Goal: Information Seeking & Learning: Learn about a topic

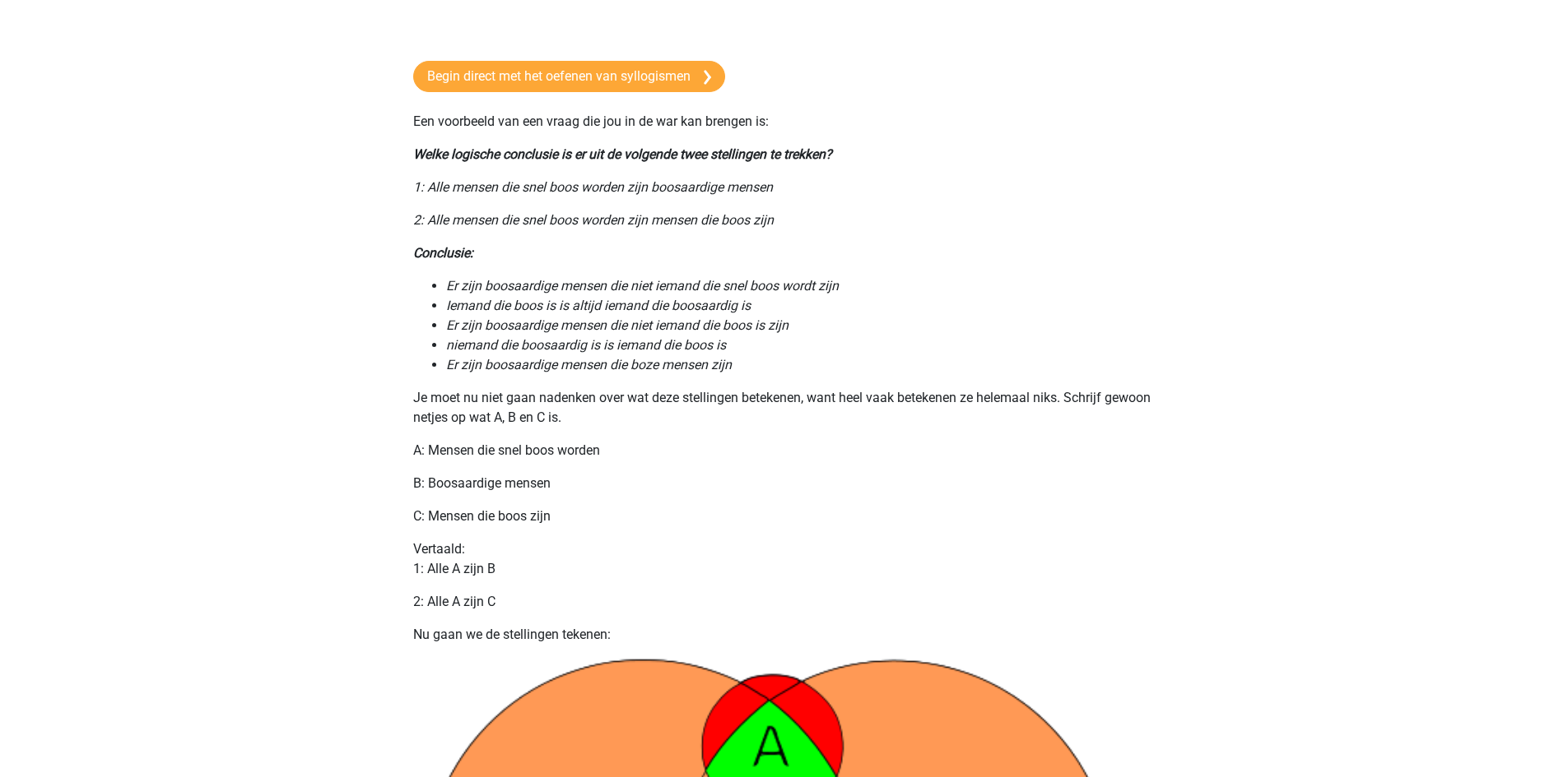
scroll to position [165, 0]
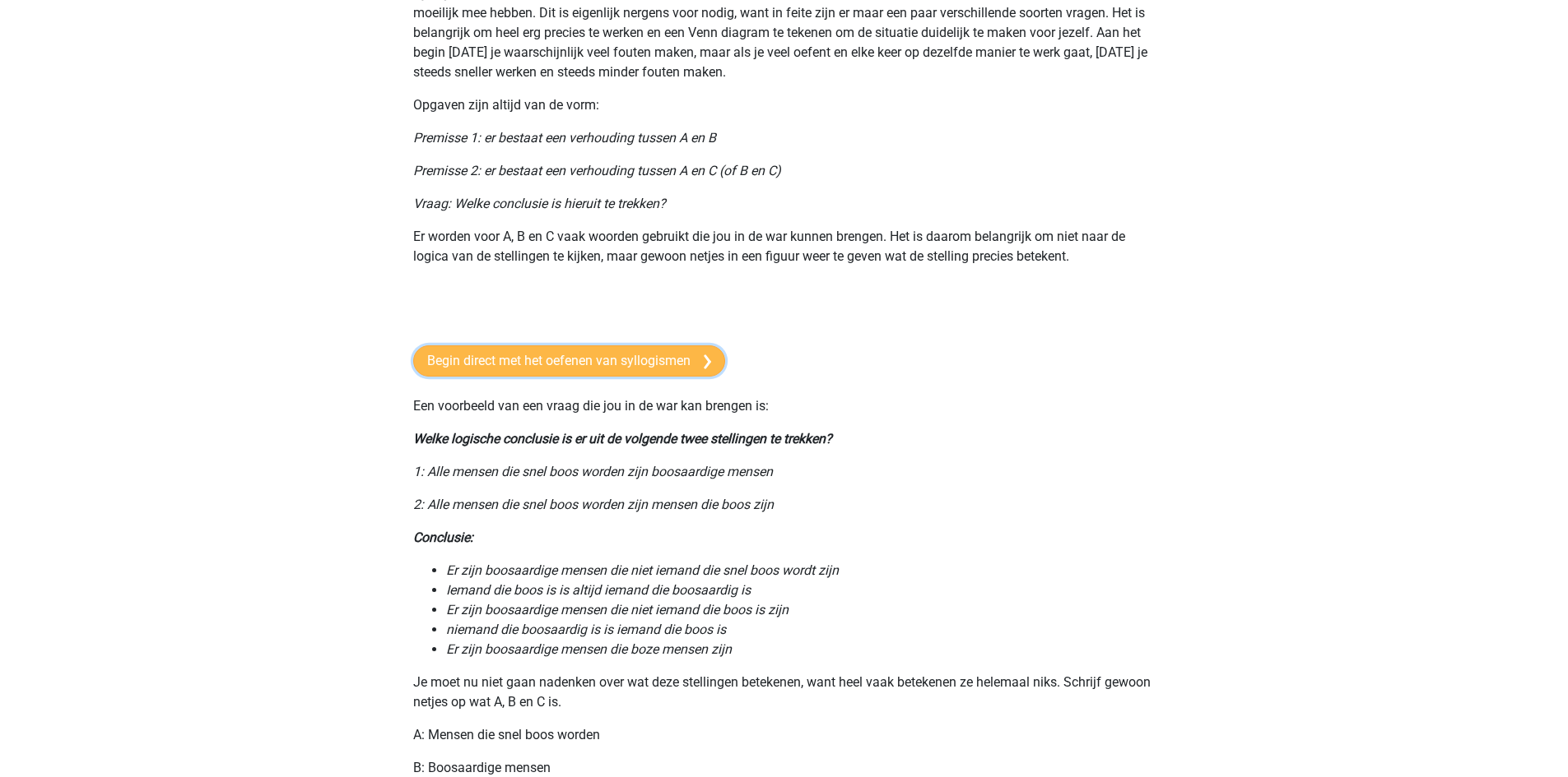
click at [493, 366] on link "Begin direct met het oefenen van syllogismen" at bounding box center [569, 360] width 312 height 31
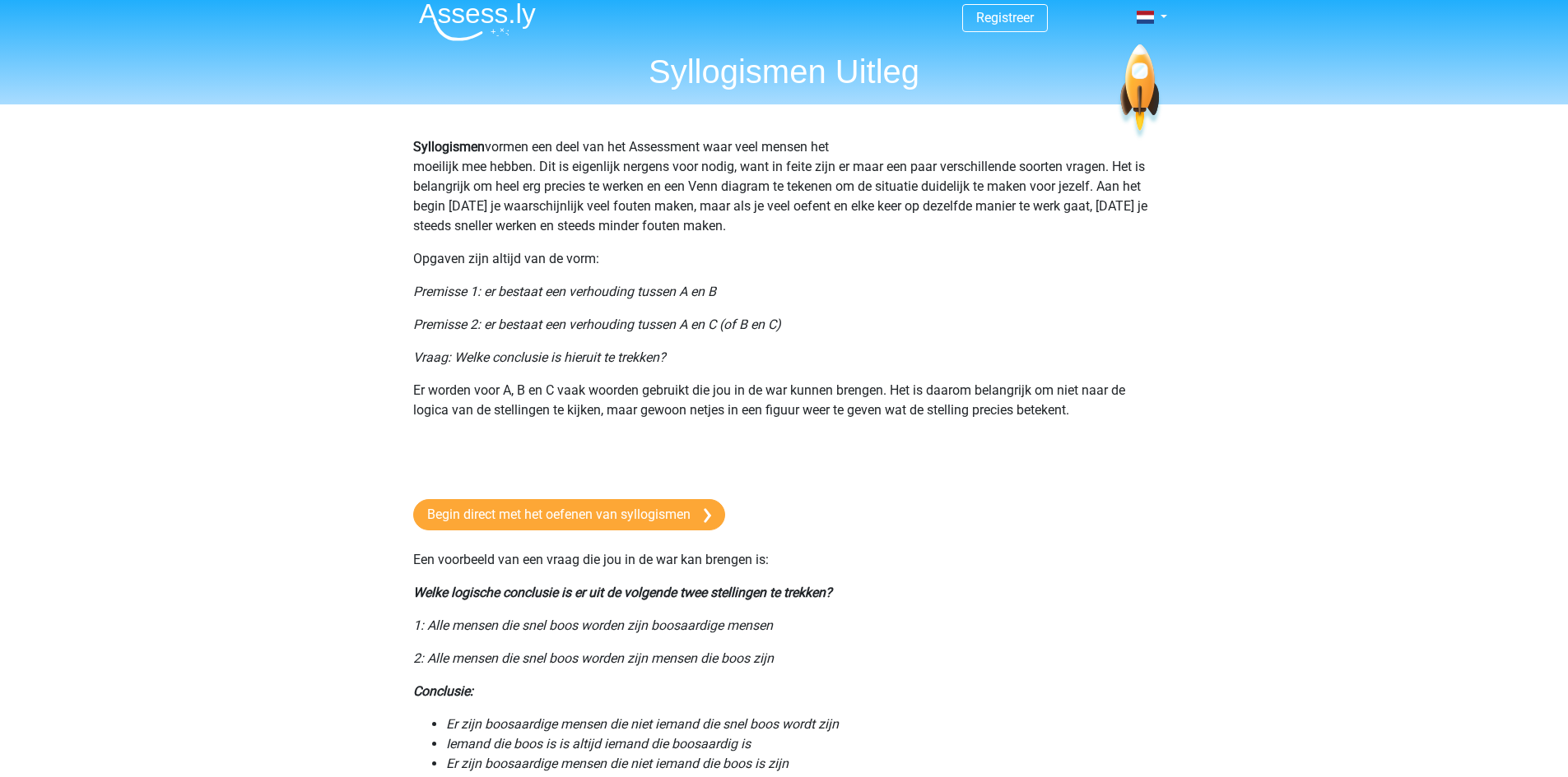
scroll to position [2, 0]
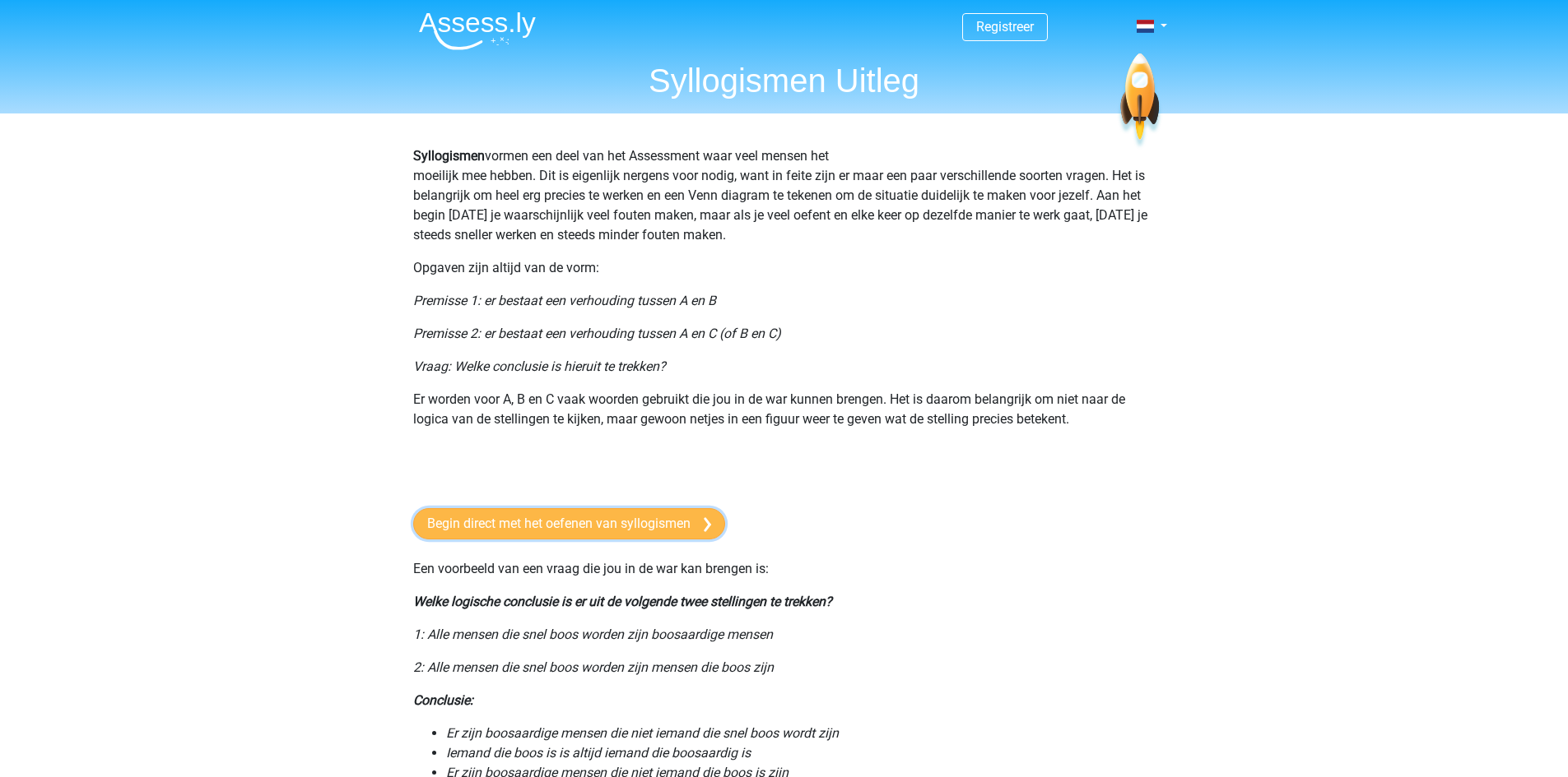
click at [574, 522] on link "Begin direct met het oefenen van syllogismen" at bounding box center [569, 523] width 312 height 31
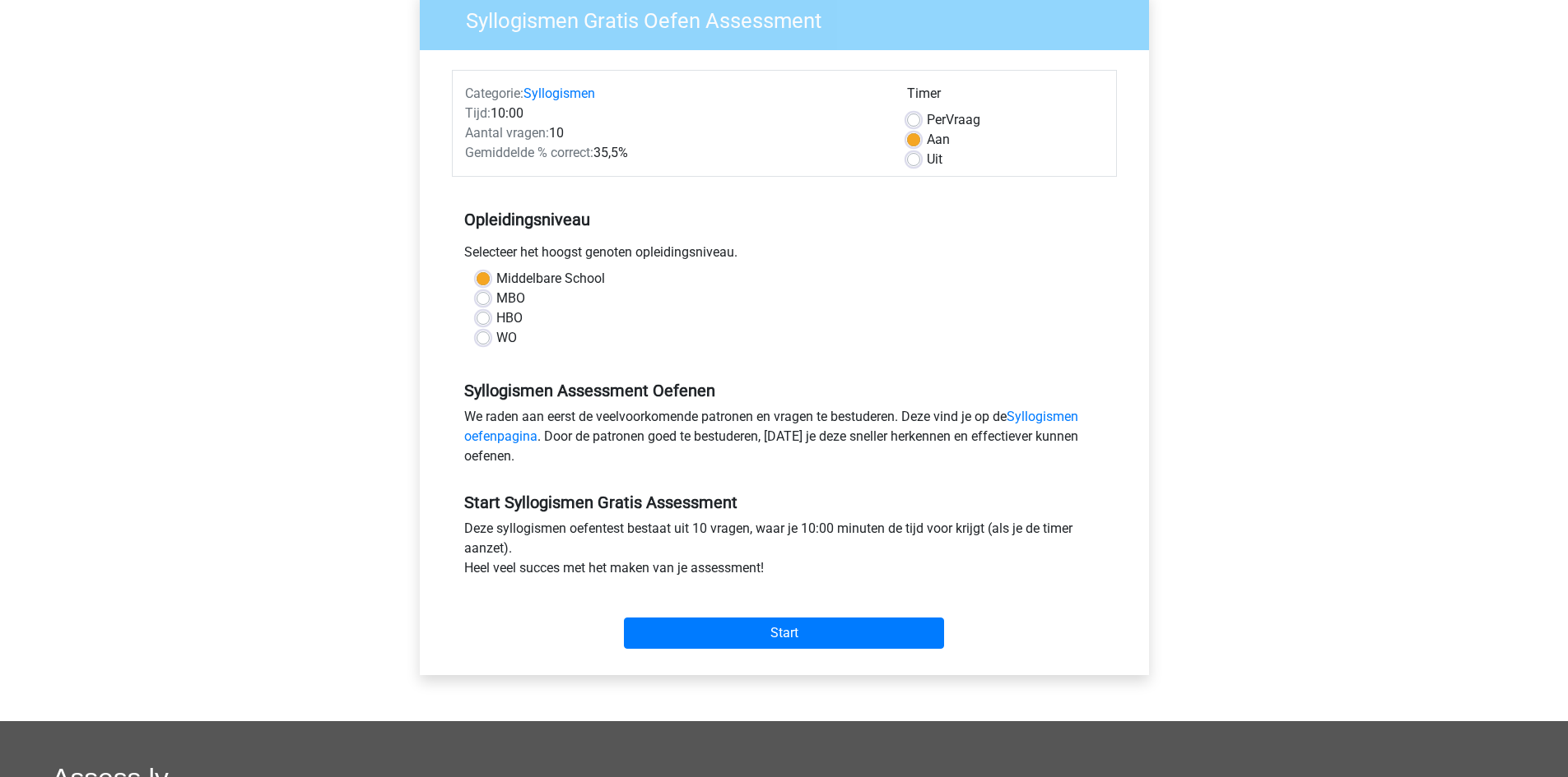
scroll to position [165, 0]
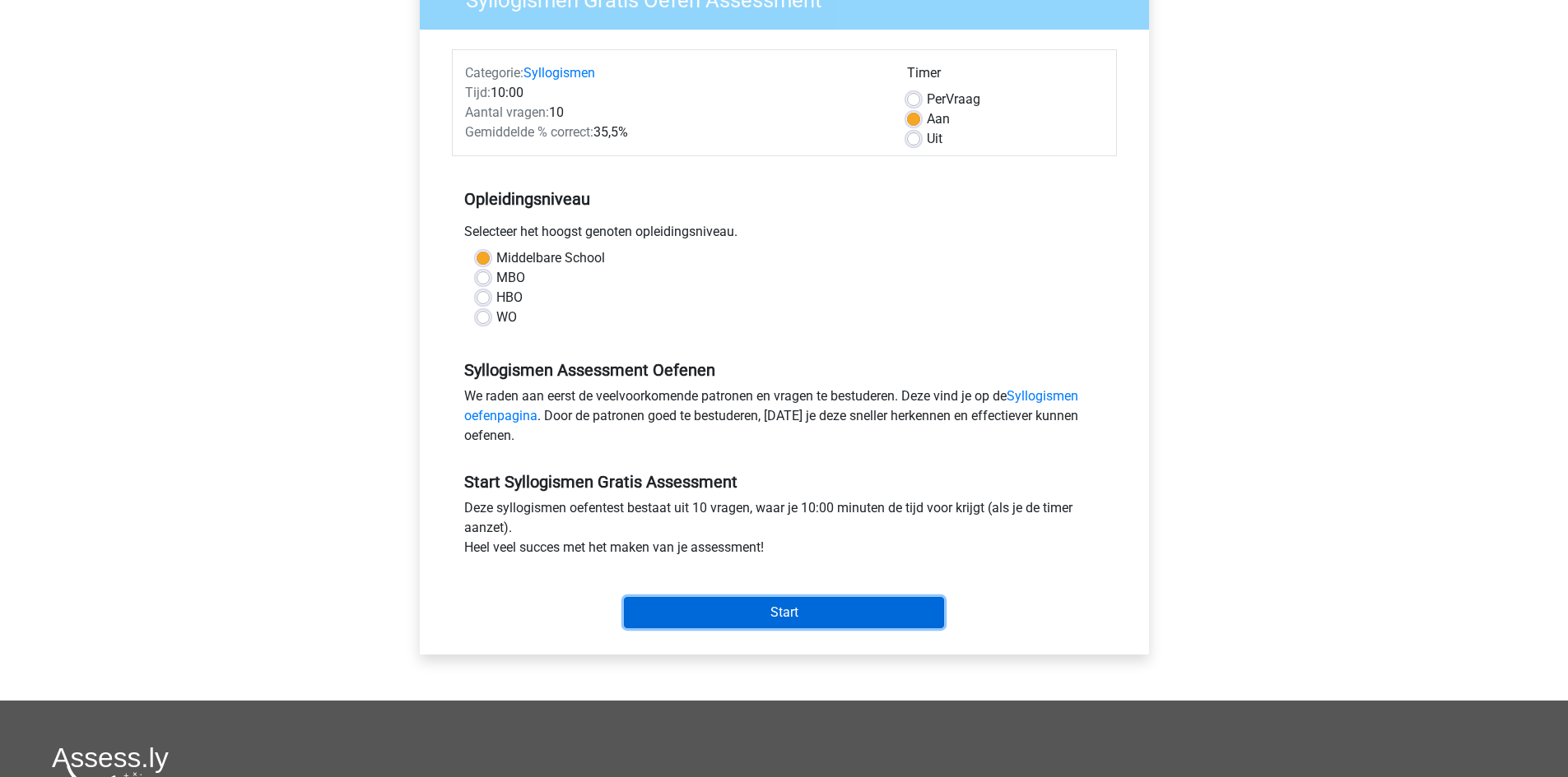
click at [735, 605] on input "Start" at bounding box center [784, 612] width 320 height 31
click at [1043, 398] on link "Syllogismen oefenpagina" at bounding box center [772, 406] width 614 height 36
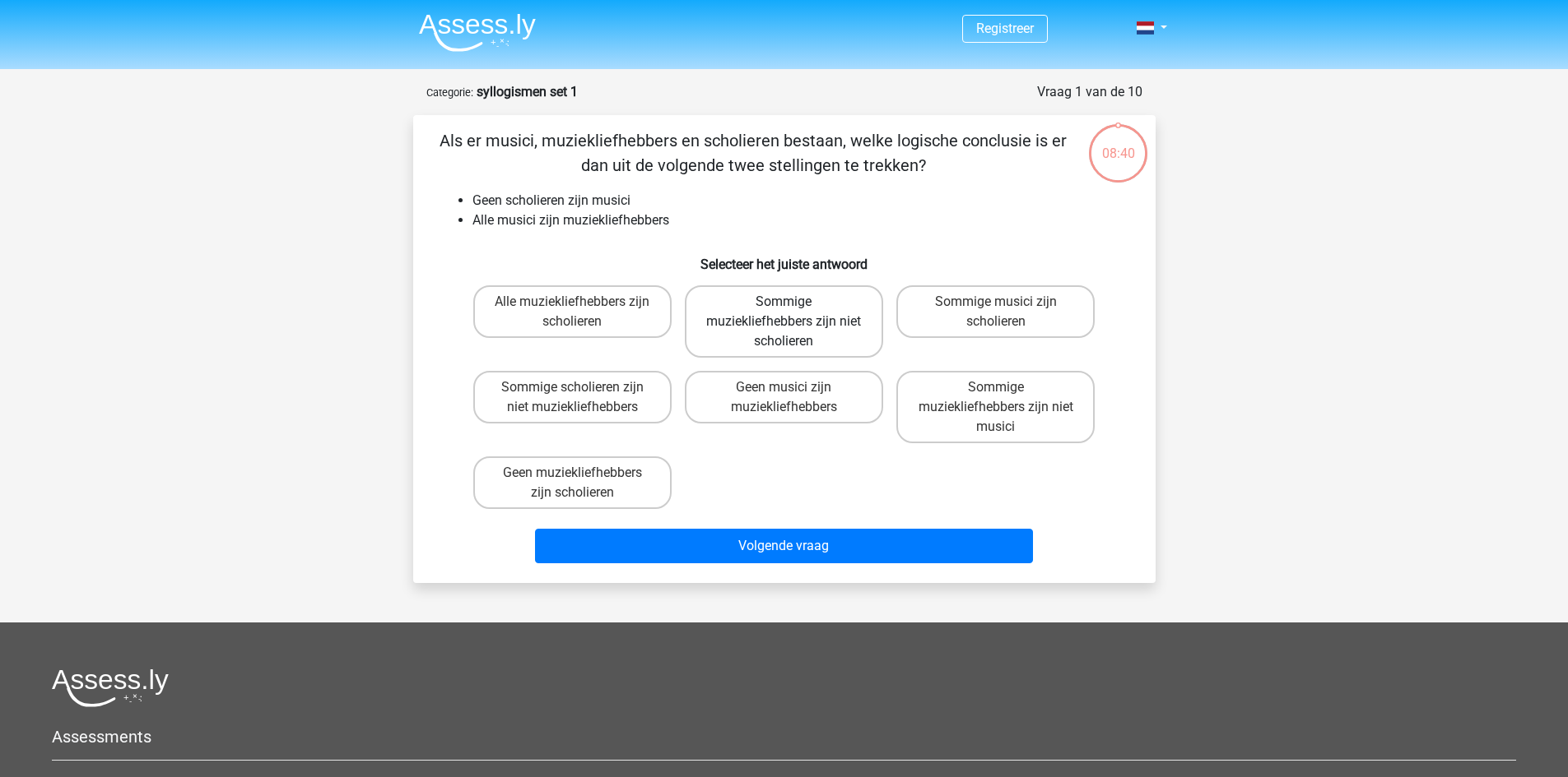
click at [791, 317] on label "Sommige muziekliefhebbers zijn niet scholieren" at bounding box center [784, 321] width 199 height 72
click at [791, 313] on input "Sommige muziekliefhebbers zijn niet scholieren" at bounding box center [789, 307] width 10 height 10
radio input "true"
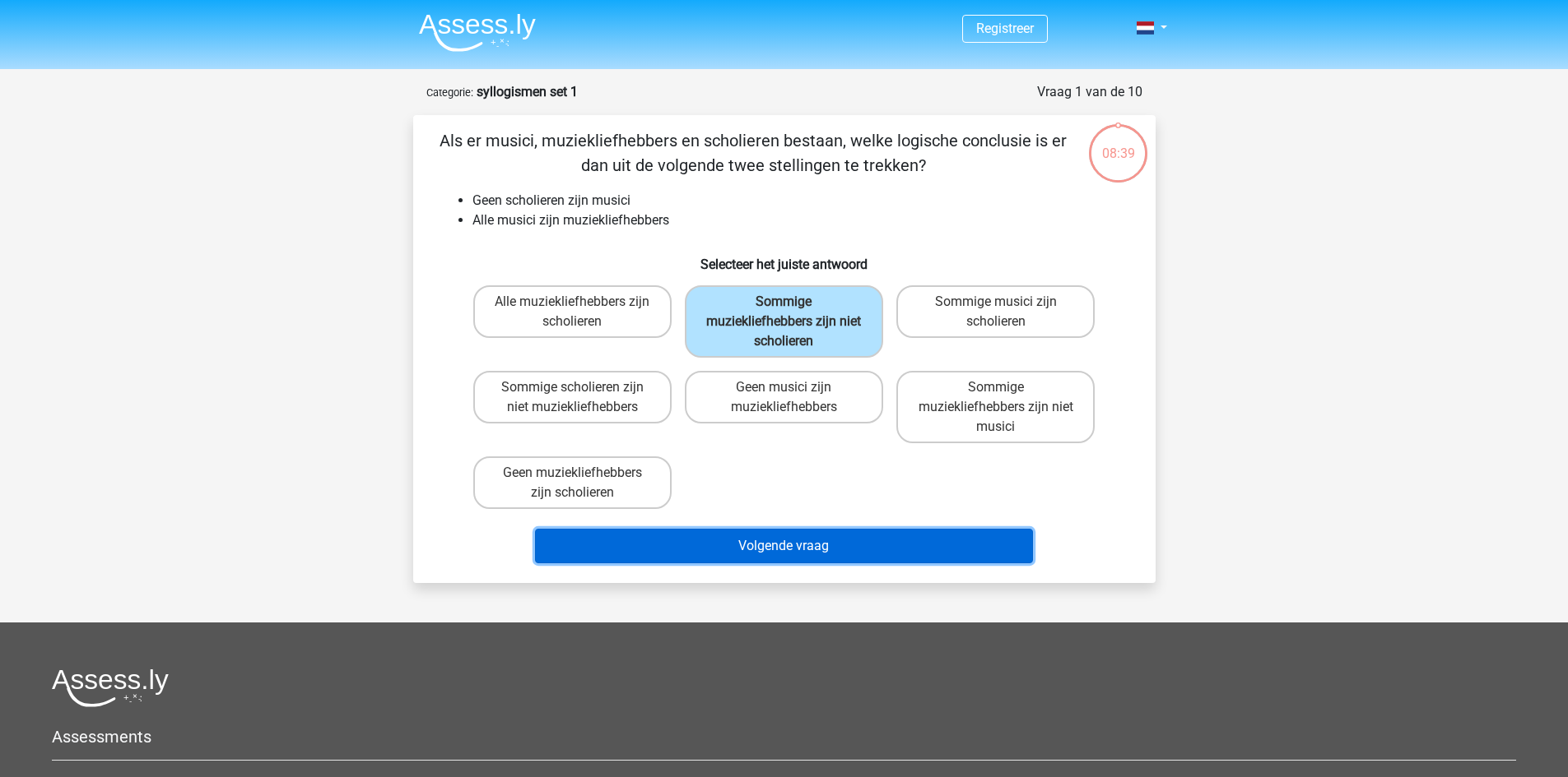
click at [787, 554] on button "Volgende vraag" at bounding box center [784, 546] width 498 height 35
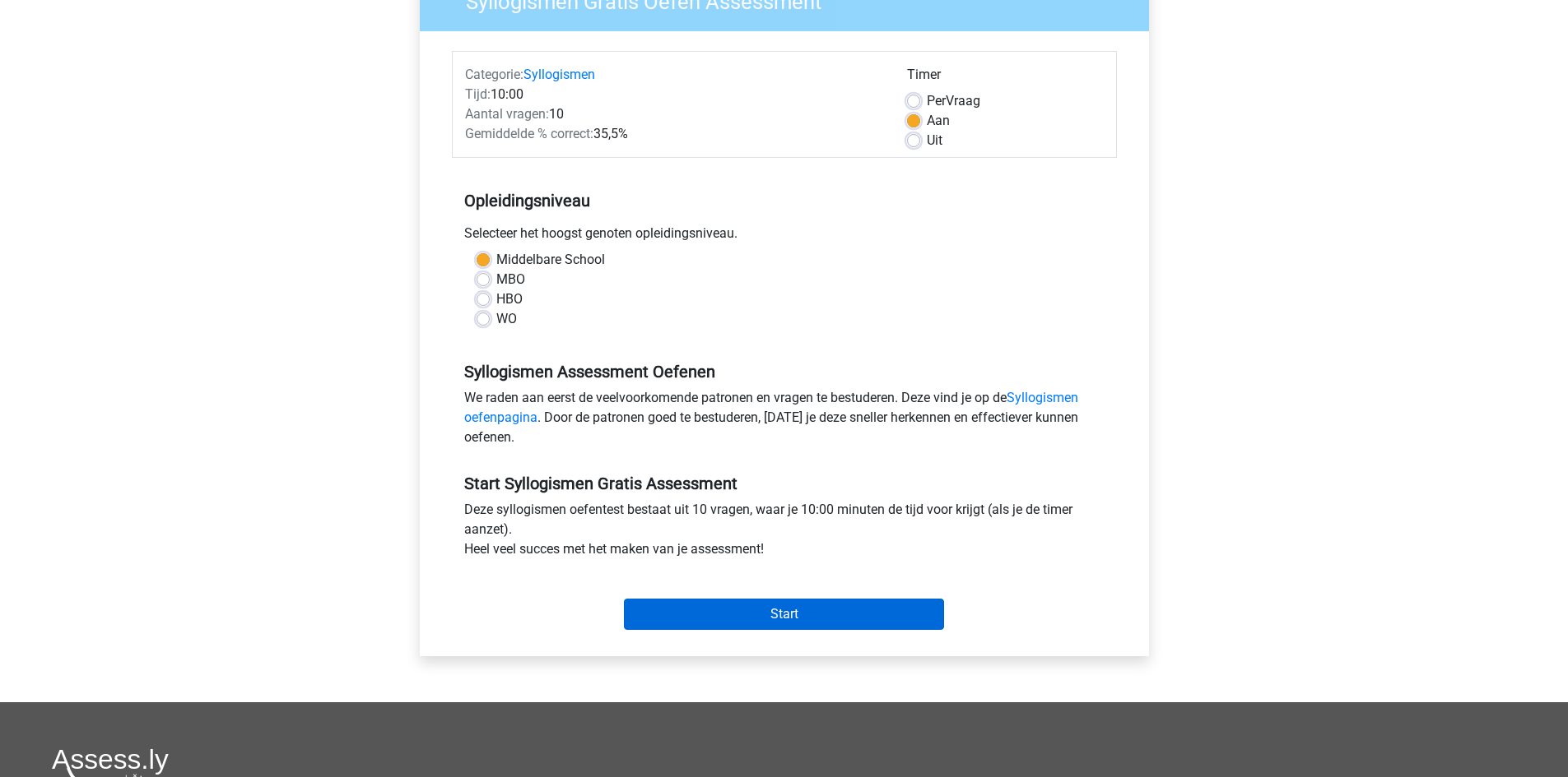
scroll to position [165, 0]
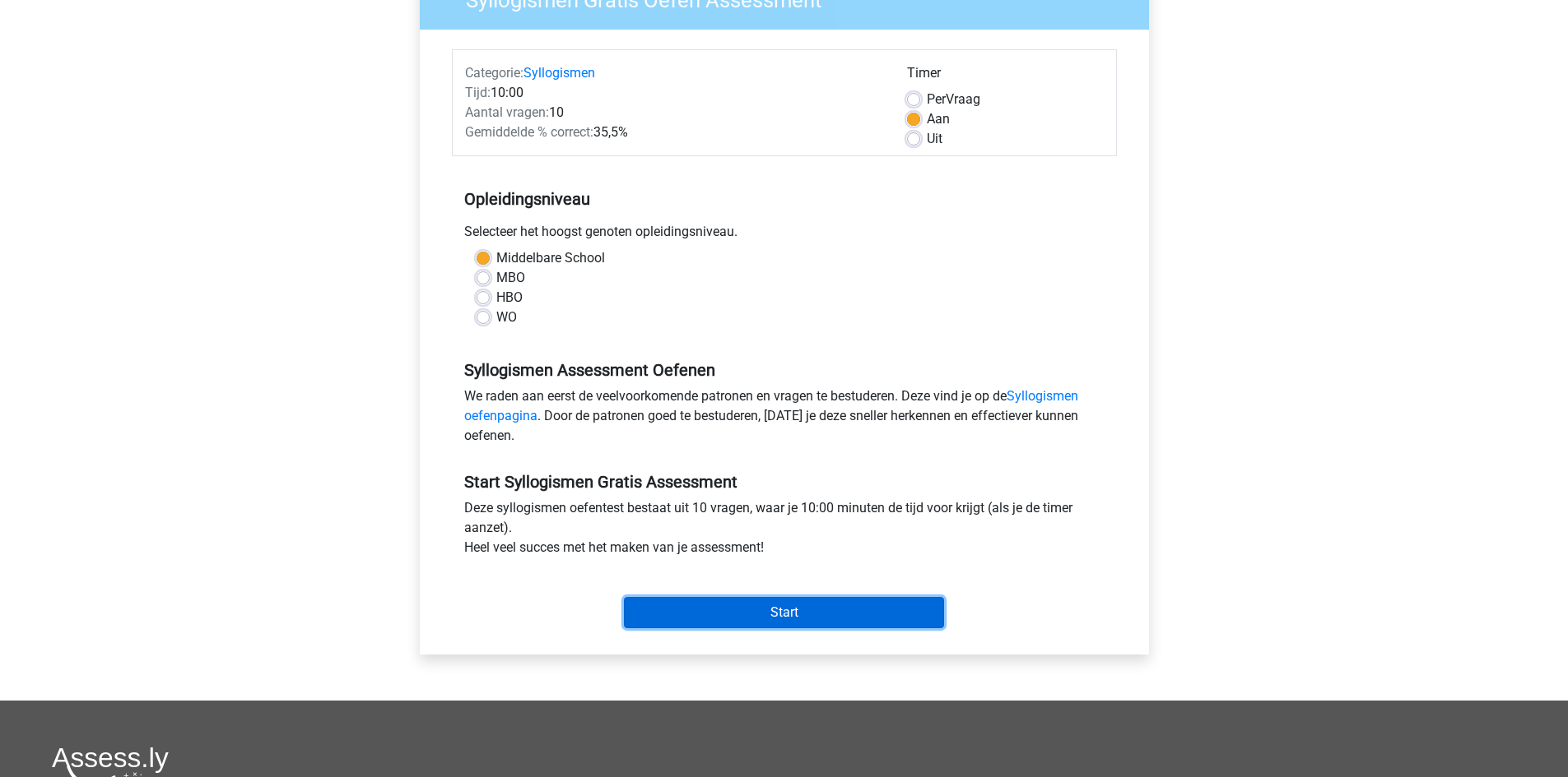
click at [692, 612] on input "Start" at bounding box center [784, 612] width 320 height 31
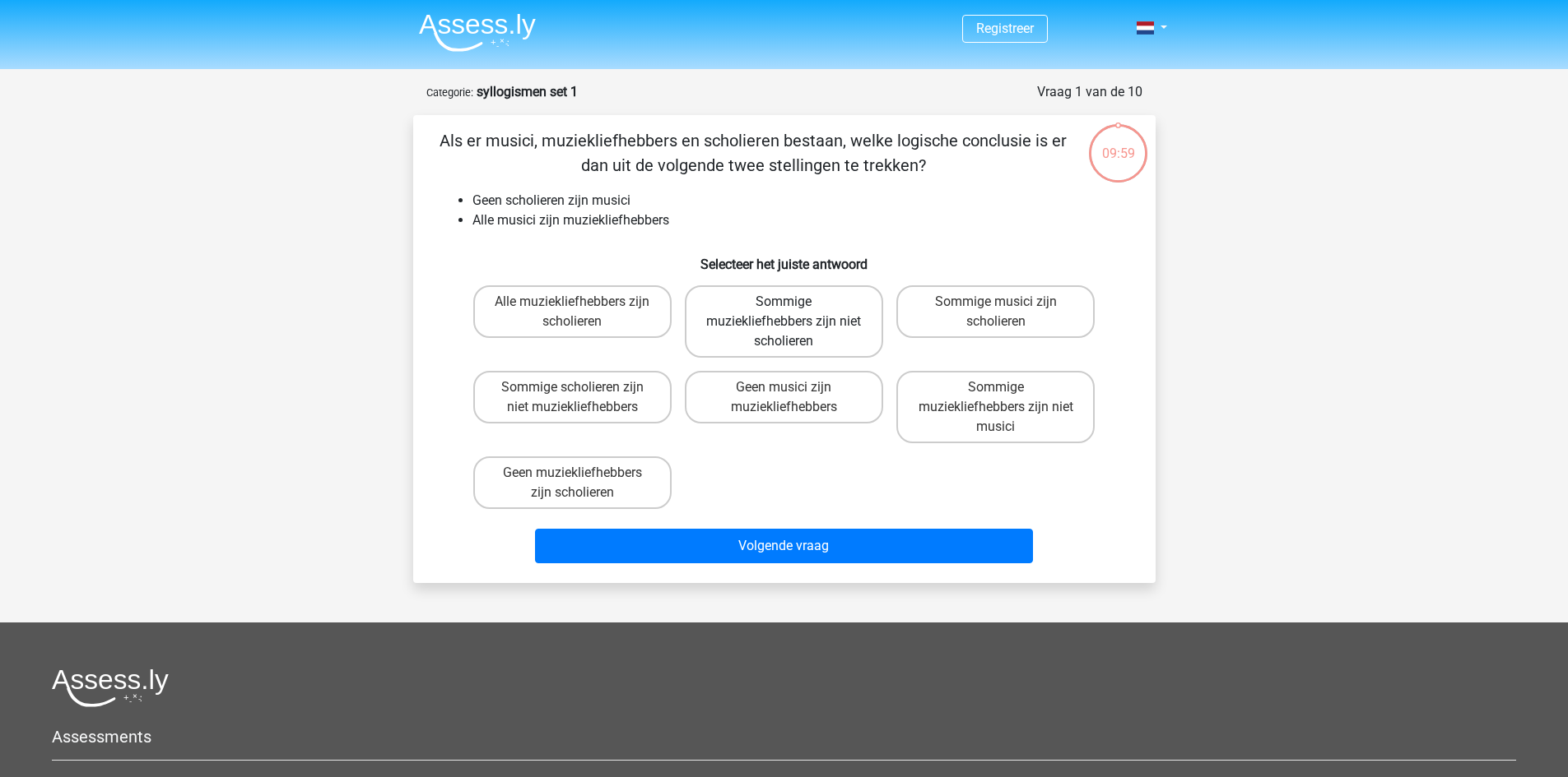
click at [745, 321] on label "Sommige muziekliefhebbers zijn niet scholieren" at bounding box center [784, 321] width 199 height 72
click at [784, 313] on input "Sommige muziekliefhebbers zijn niet scholieren" at bounding box center [789, 307] width 10 height 10
radio input "true"
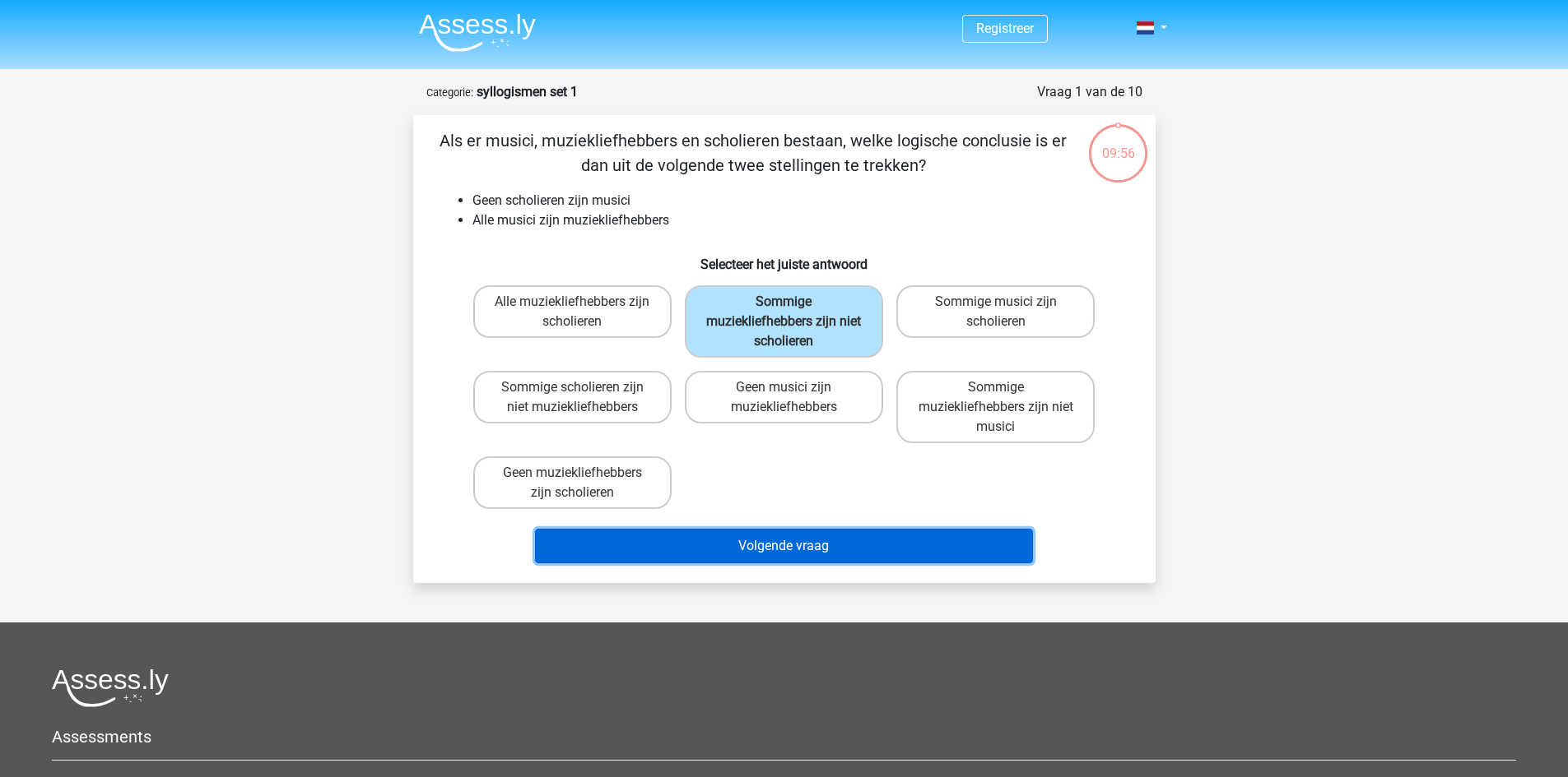
click at [723, 547] on button "Volgende vraag" at bounding box center [784, 546] width 498 height 35
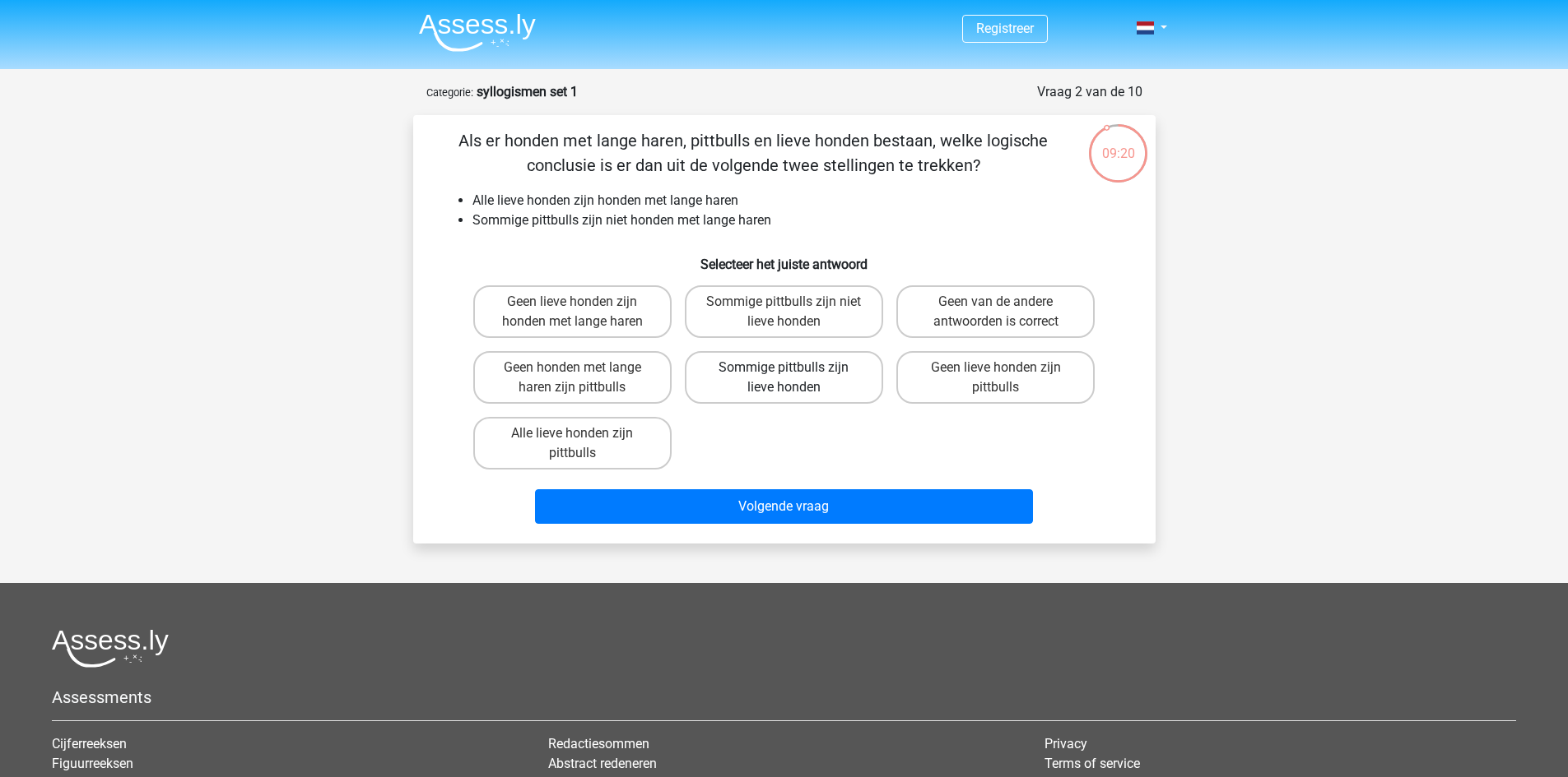
click at [781, 385] on label "Sommige pittbulls zijn lieve honden" at bounding box center [784, 377] width 199 height 52
click at [784, 378] on input "Sommige pittbulls zijn lieve honden" at bounding box center [789, 373] width 10 height 10
radio input "true"
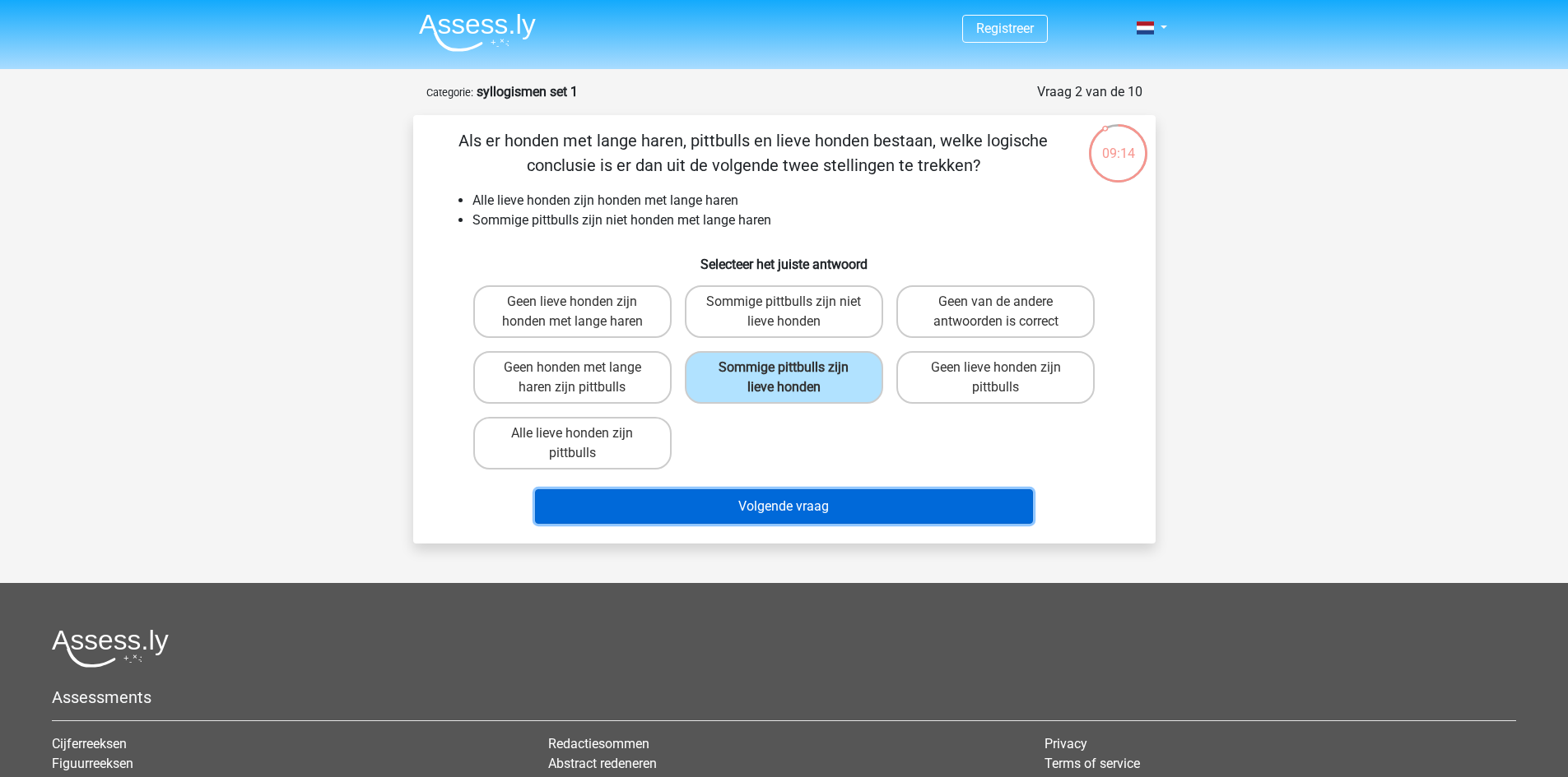
click at [793, 509] on button "Volgende vraag" at bounding box center [784, 506] width 498 height 35
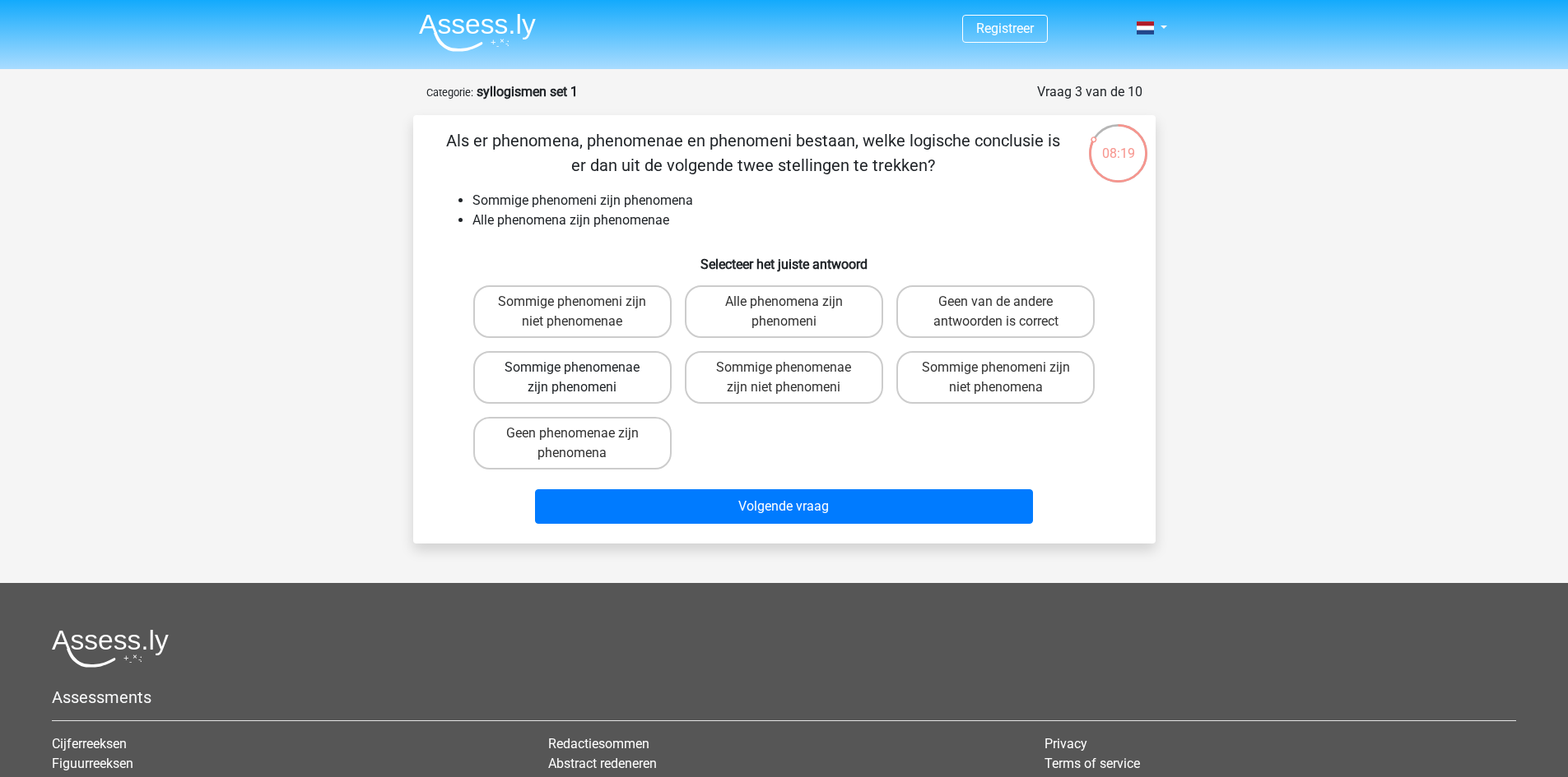
click at [606, 382] on label "Sommige phenomenae zijn phenomeni" at bounding box center [572, 377] width 199 height 52
click at [583, 378] on input "Sommige phenomenae zijn phenomeni" at bounding box center [577, 373] width 10 height 10
radio input "true"
click at [607, 364] on label "Sommige phenomenae zijn phenomeni" at bounding box center [572, 377] width 199 height 52
click at [583, 368] on input "Sommige phenomenae zijn phenomeni" at bounding box center [577, 373] width 10 height 10
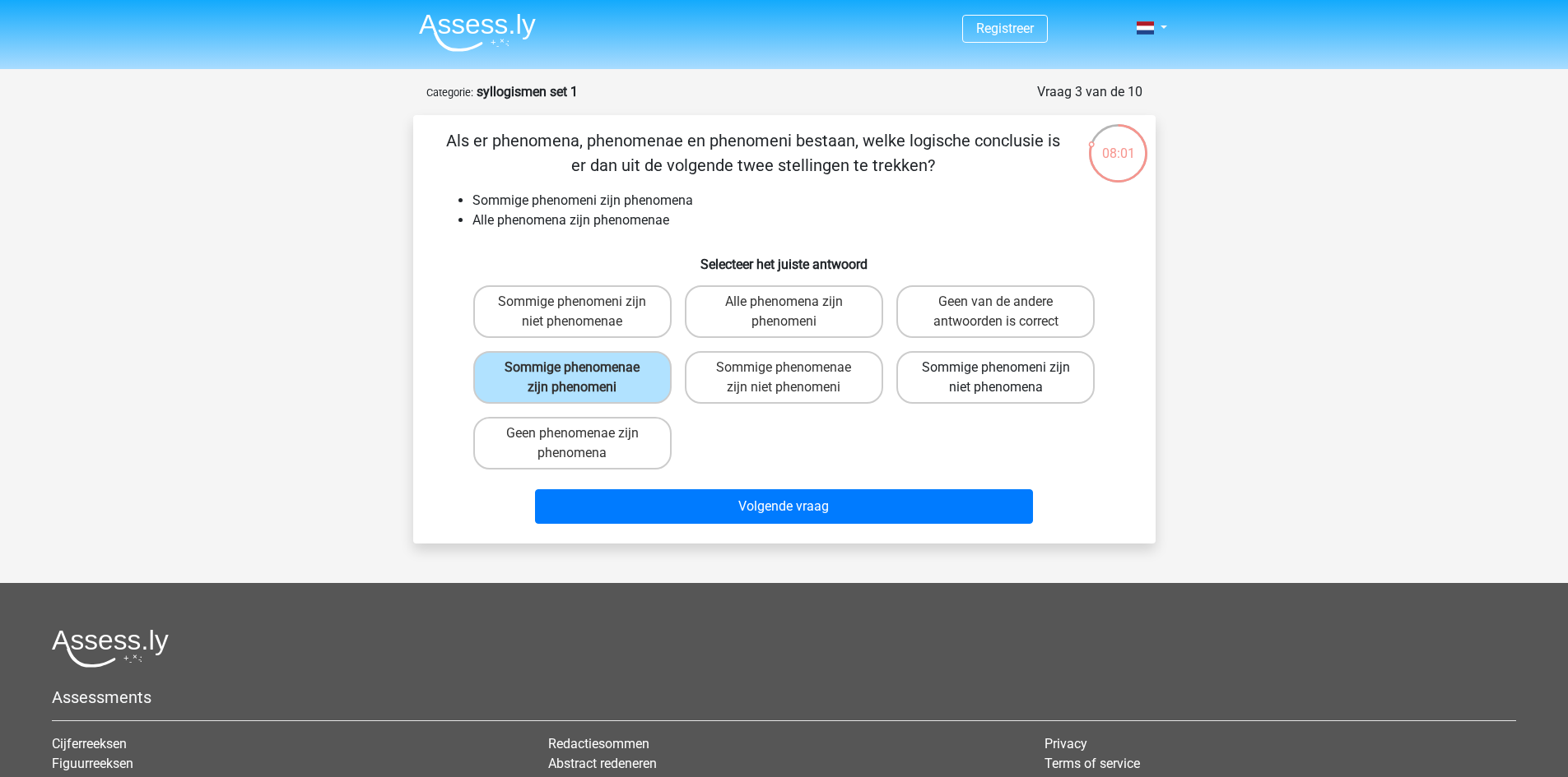
click at [987, 383] on label "Sommige phenomeni zijn niet phenomena" at bounding box center [996, 377] width 199 height 52
click at [996, 378] on input "Sommige phenomeni zijn niet phenomena" at bounding box center [1000, 373] width 10 height 10
radio input "true"
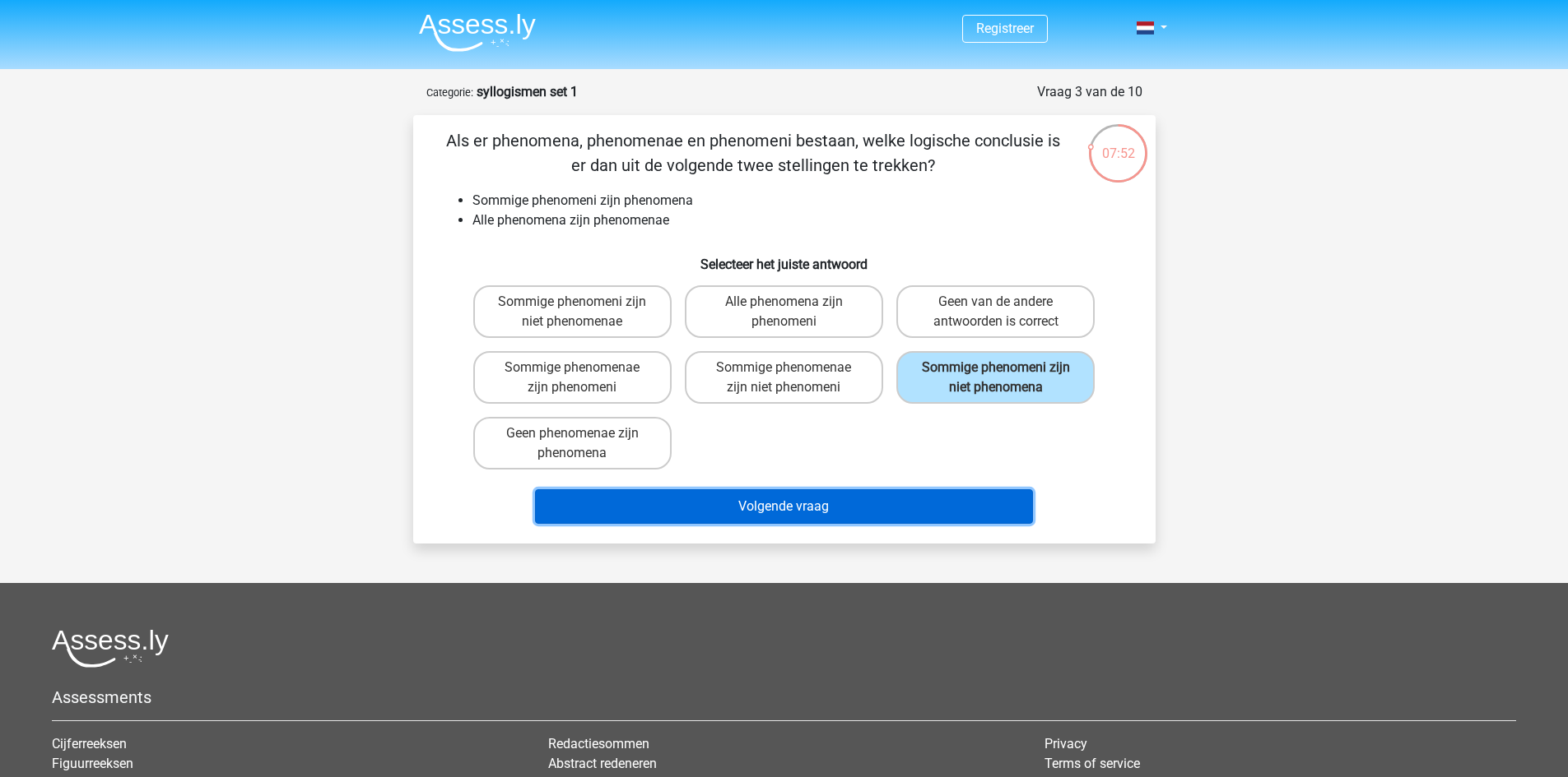
click at [809, 501] on button "Volgende vraag" at bounding box center [784, 506] width 498 height 35
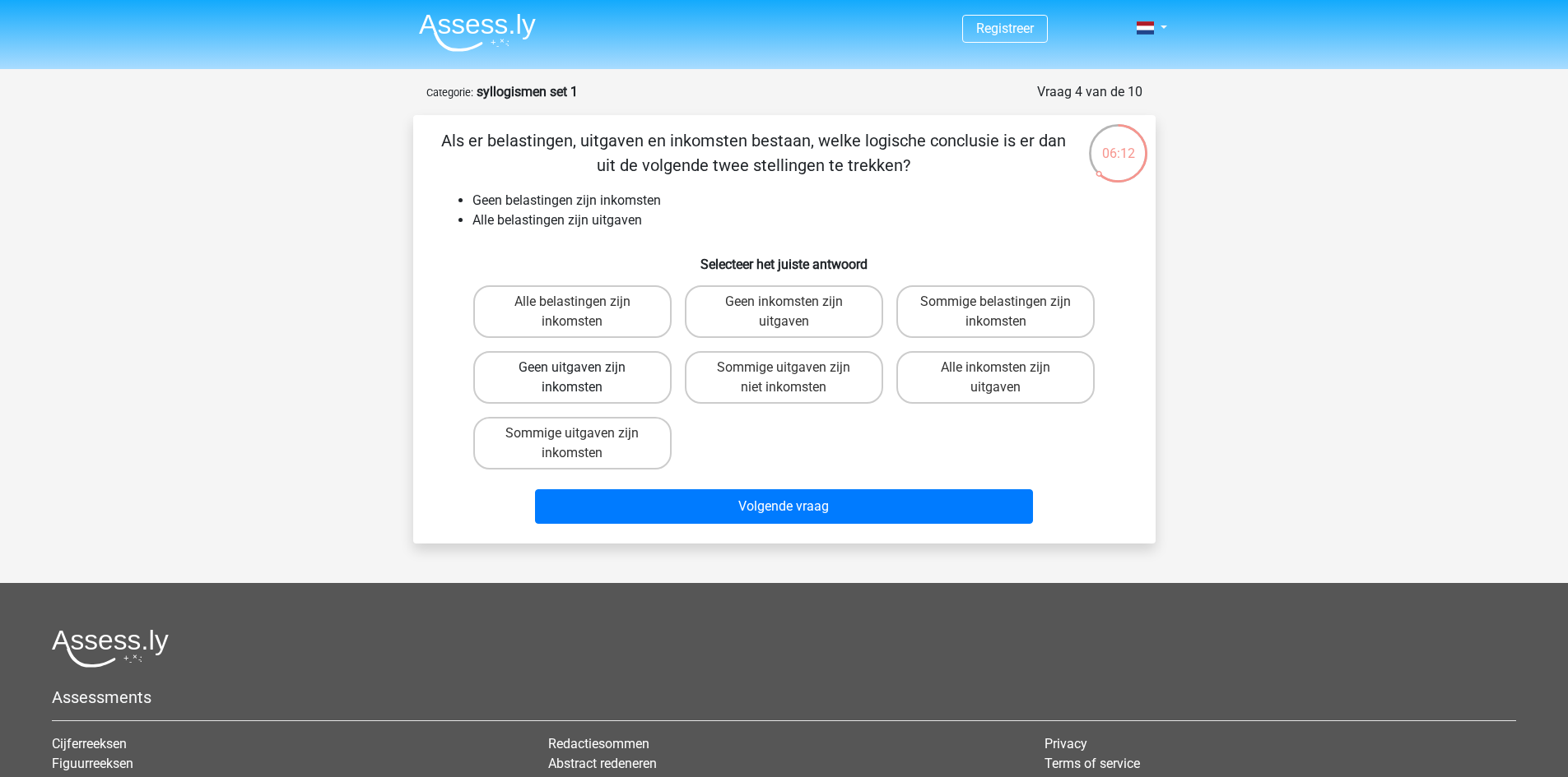
click at [607, 383] on label "Geen uitgaven zijn inkomsten" at bounding box center [572, 377] width 199 height 52
click at [583, 378] on input "Geen uitgaven zijn inkomsten" at bounding box center [577, 373] width 10 height 10
radio input "true"
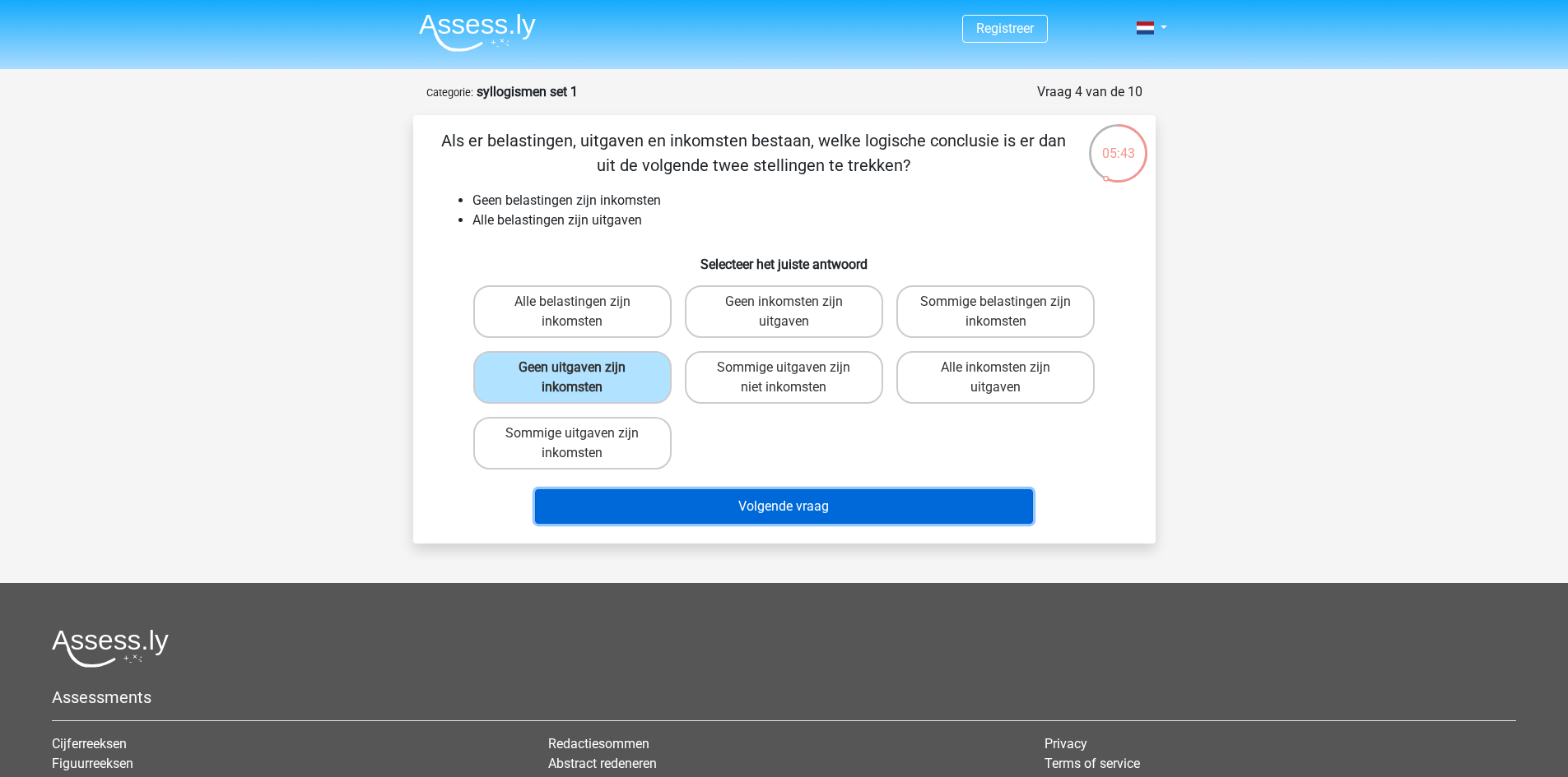
click at [662, 498] on button "Volgende vraag" at bounding box center [784, 506] width 498 height 35
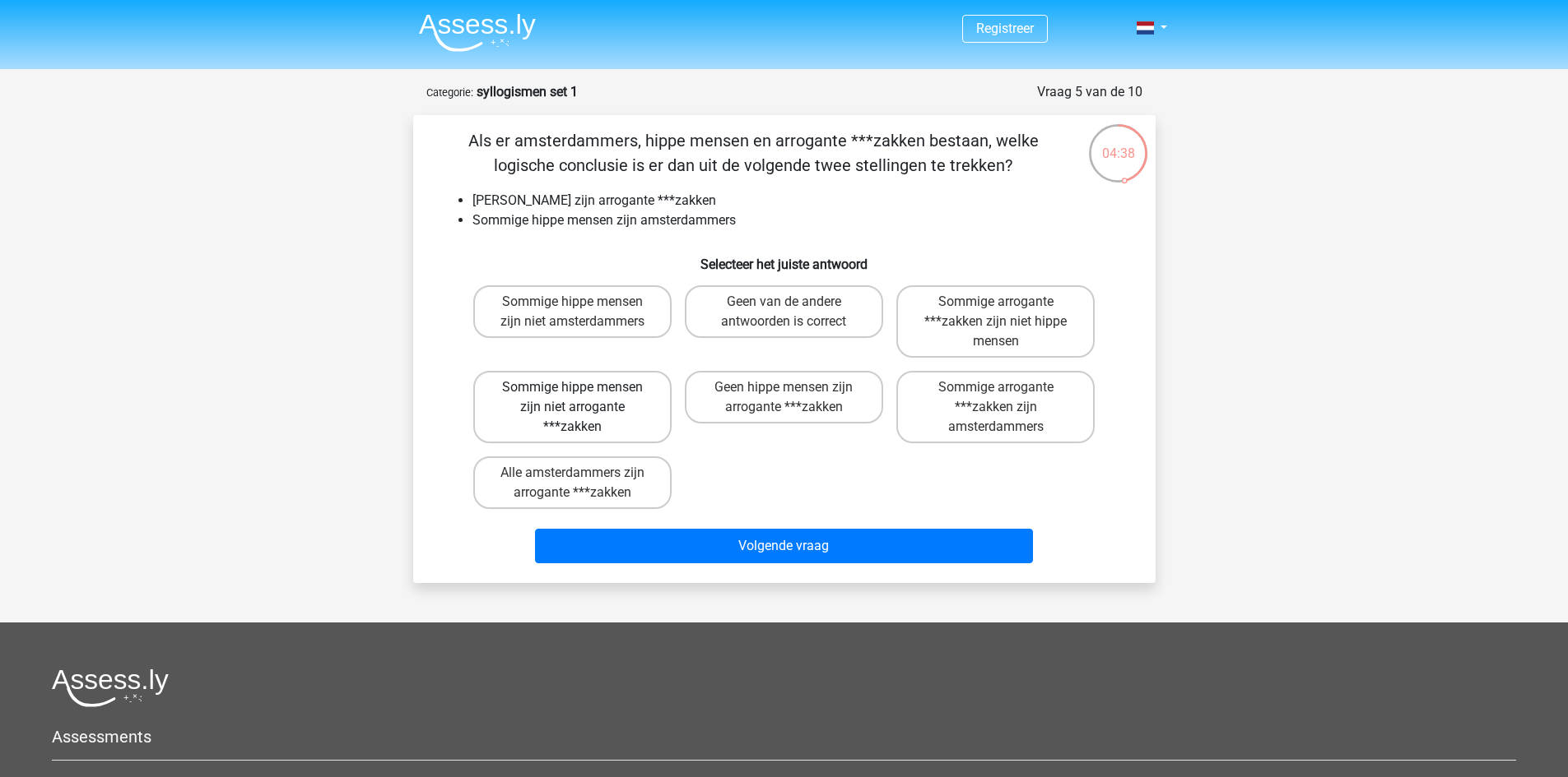
click at [595, 403] on label "Sommige hippe mensen zijn niet arrogante ***zakken" at bounding box center [572, 406] width 199 height 72
click at [583, 398] on input "Sommige hippe mensen zijn niet arrogante ***zakken" at bounding box center [577, 392] width 10 height 10
radio input "true"
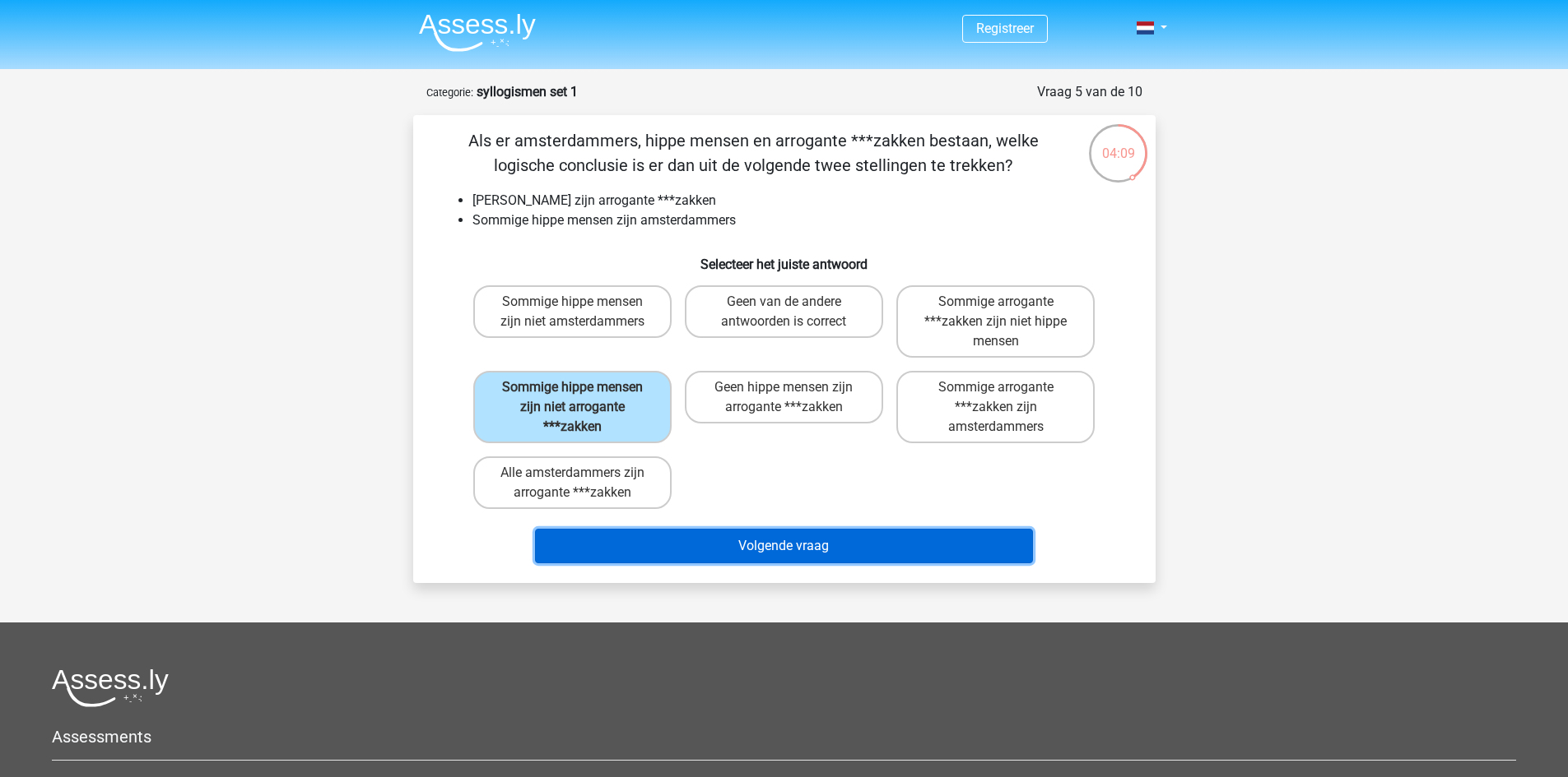
click at [725, 539] on button "Volgende vraag" at bounding box center [784, 546] width 498 height 35
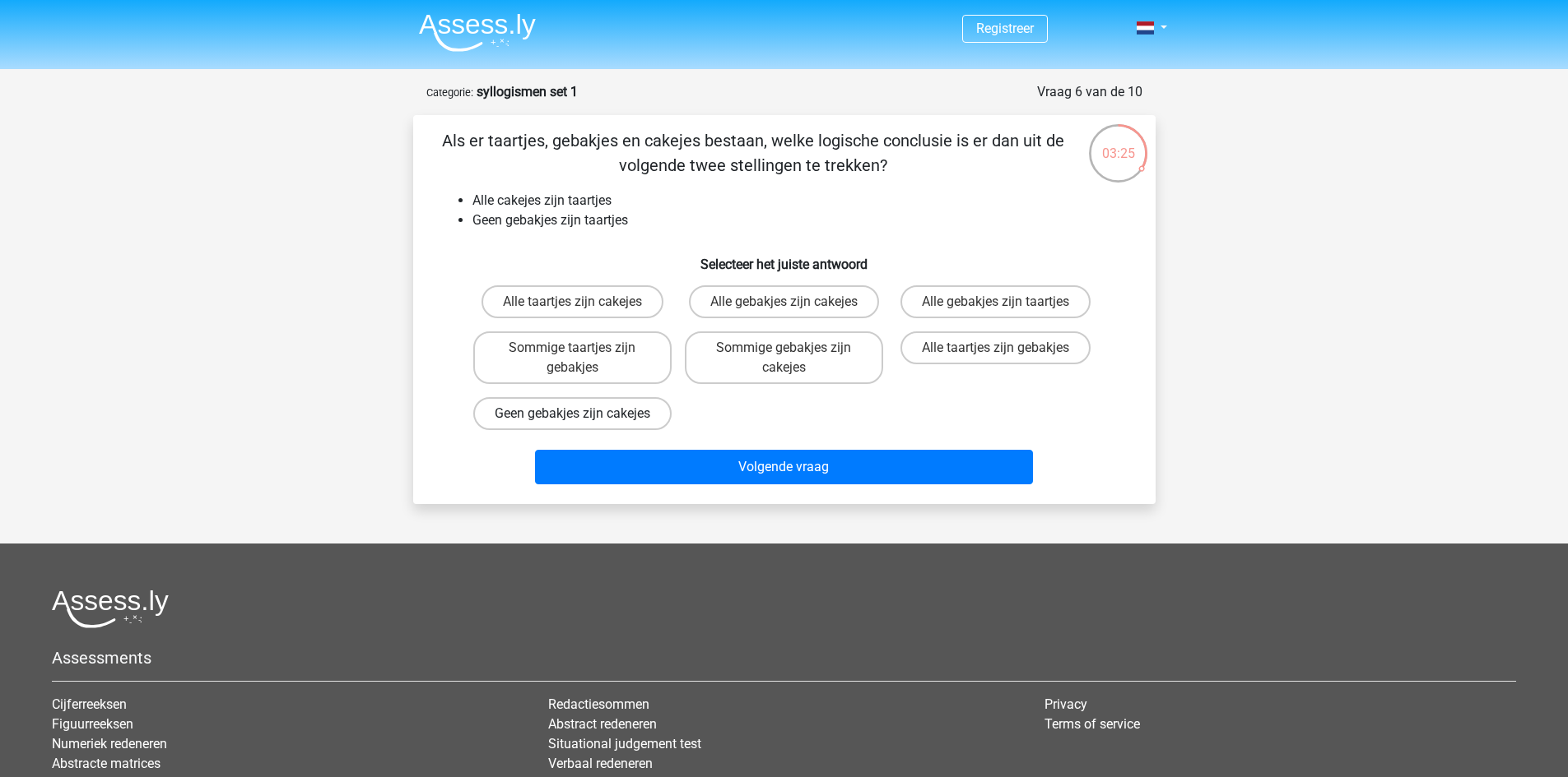
drag, startPoint x: 598, startPoint y: 431, endPoint x: 614, endPoint y: 438, distance: 17.5
click at [600, 431] on label "Geen gebakjes zijn cakejes" at bounding box center [572, 413] width 199 height 33
click at [583, 424] on input "Geen gebakjes zijn cakejes" at bounding box center [577, 418] width 10 height 10
radio input "true"
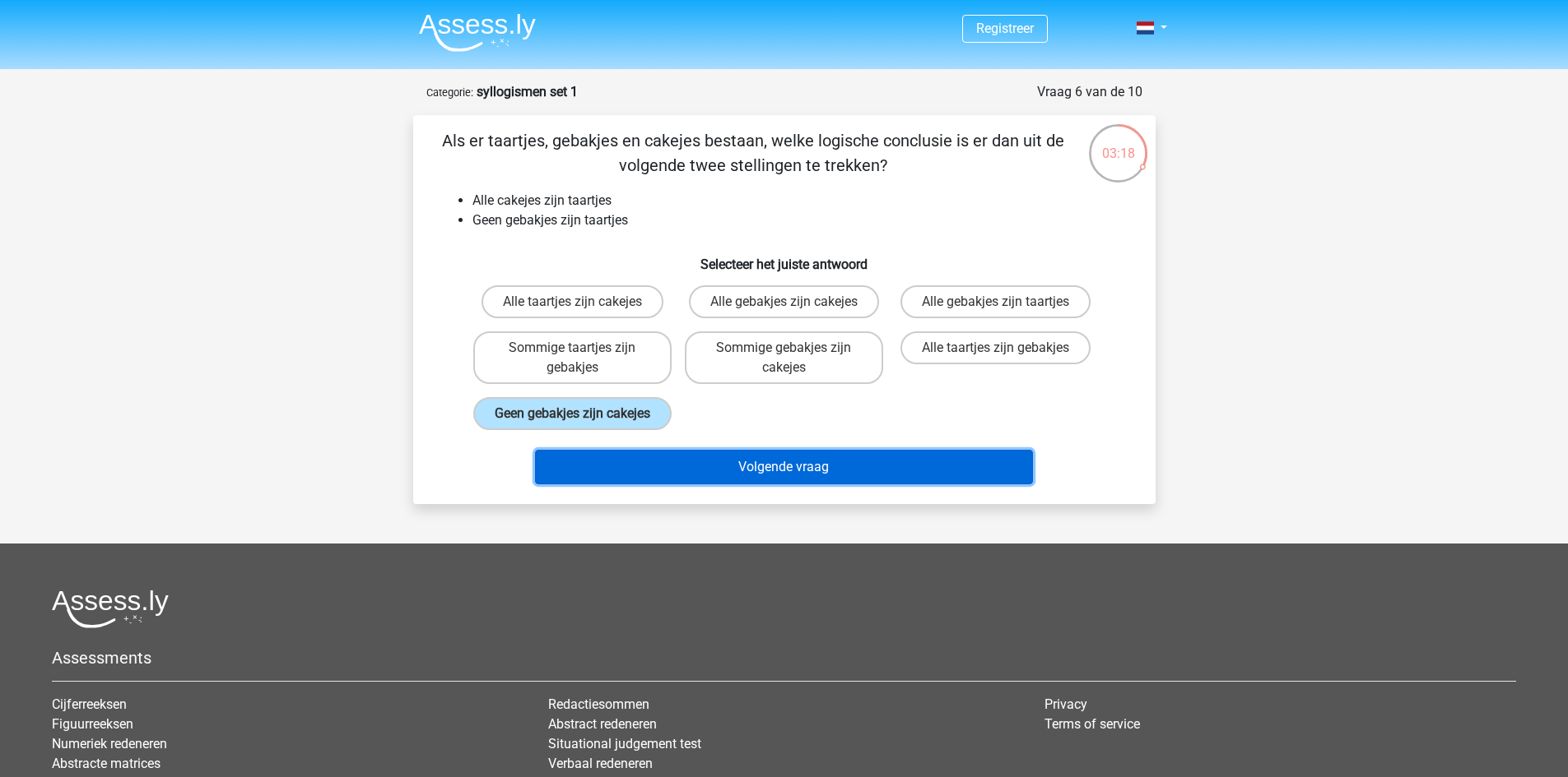
click at [698, 484] on button "Volgende vraag" at bounding box center [784, 467] width 498 height 35
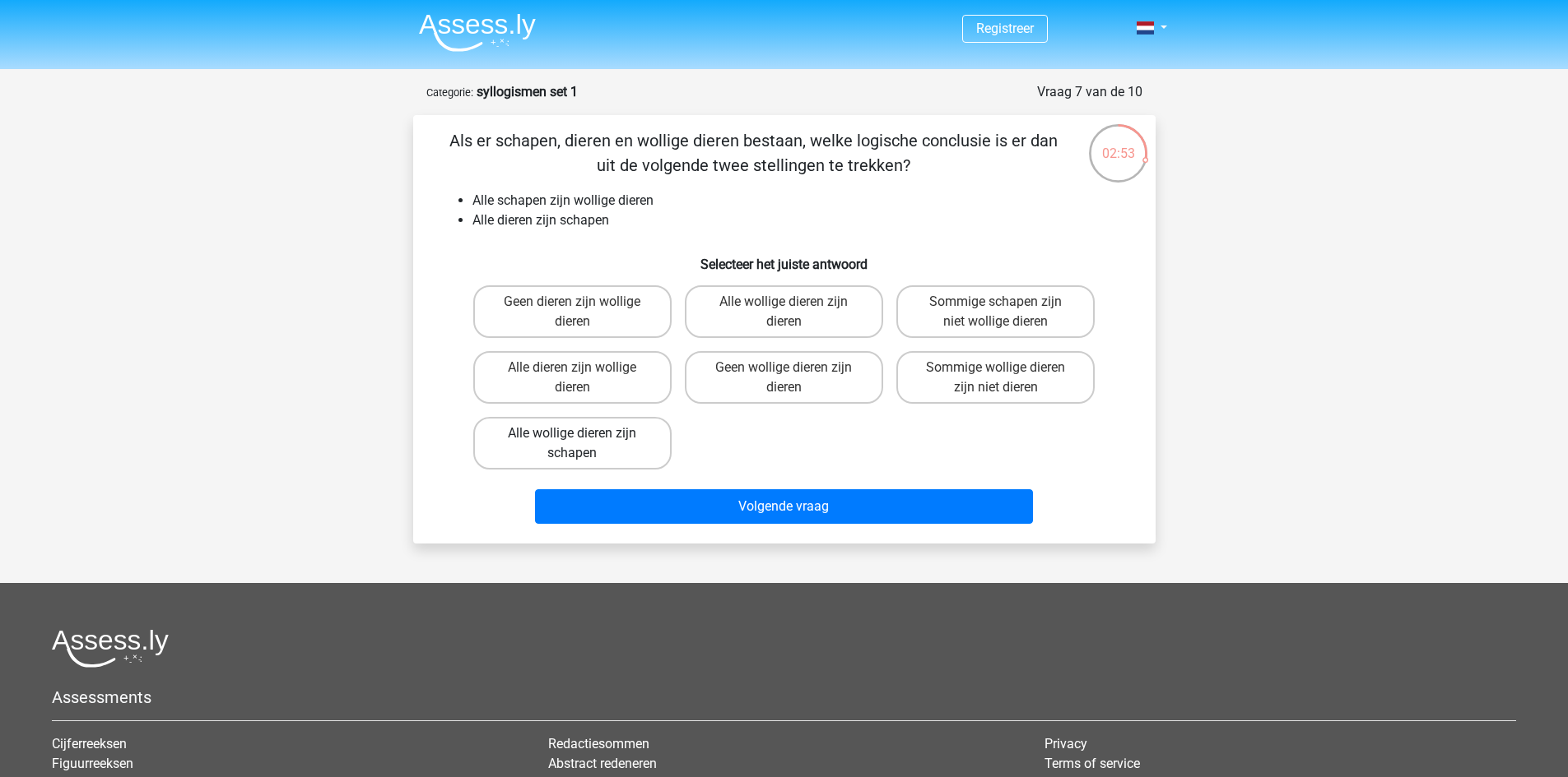
click at [520, 437] on label "Alle wollige dieren zijn schapen" at bounding box center [572, 444] width 199 height 52
click at [572, 437] on input "Alle wollige dieren zijn schapen" at bounding box center [577, 438] width 10 height 10
radio input "true"
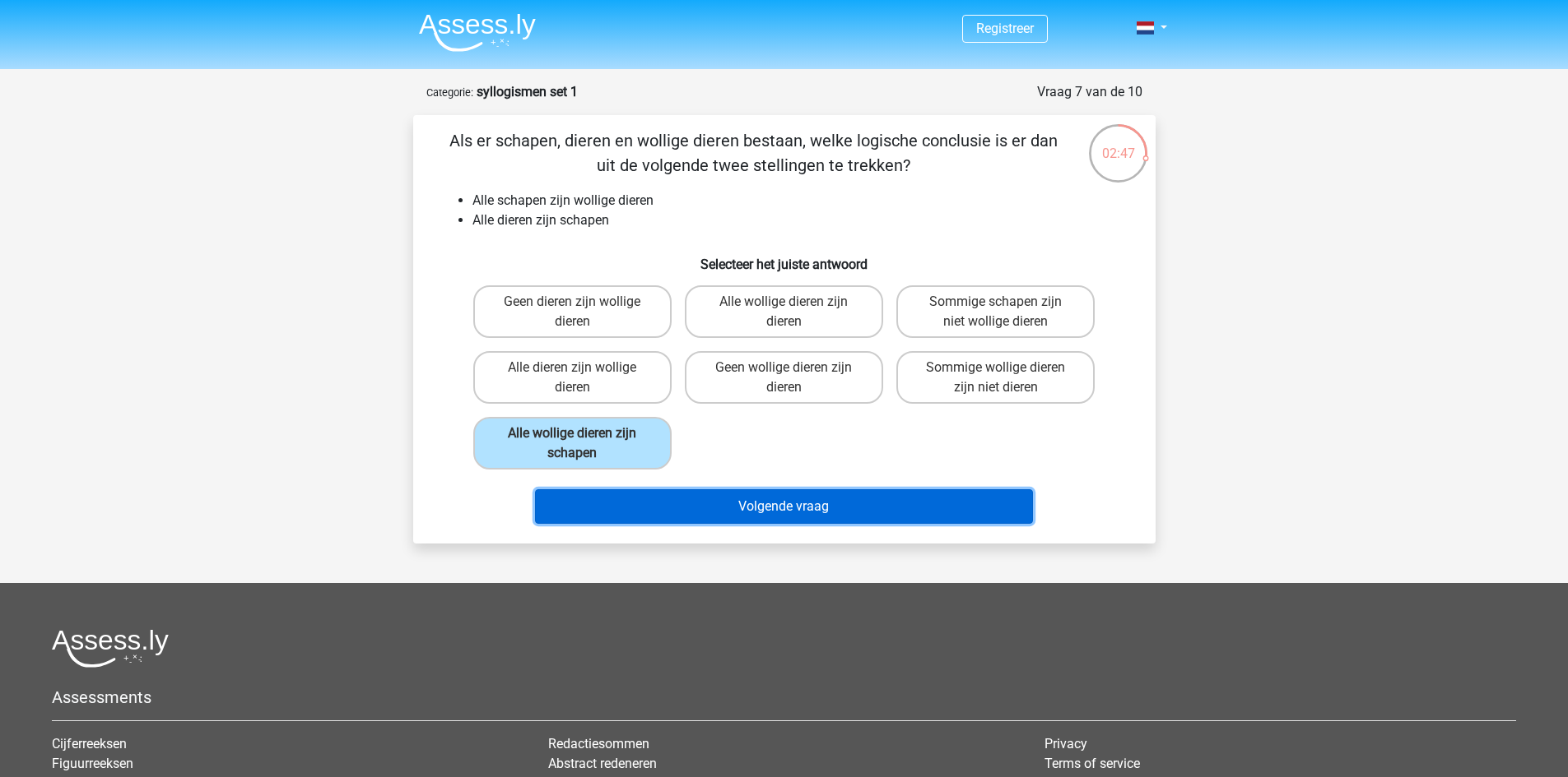
click at [680, 497] on button "Volgende vraag" at bounding box center [784, 506] width 498 height 35
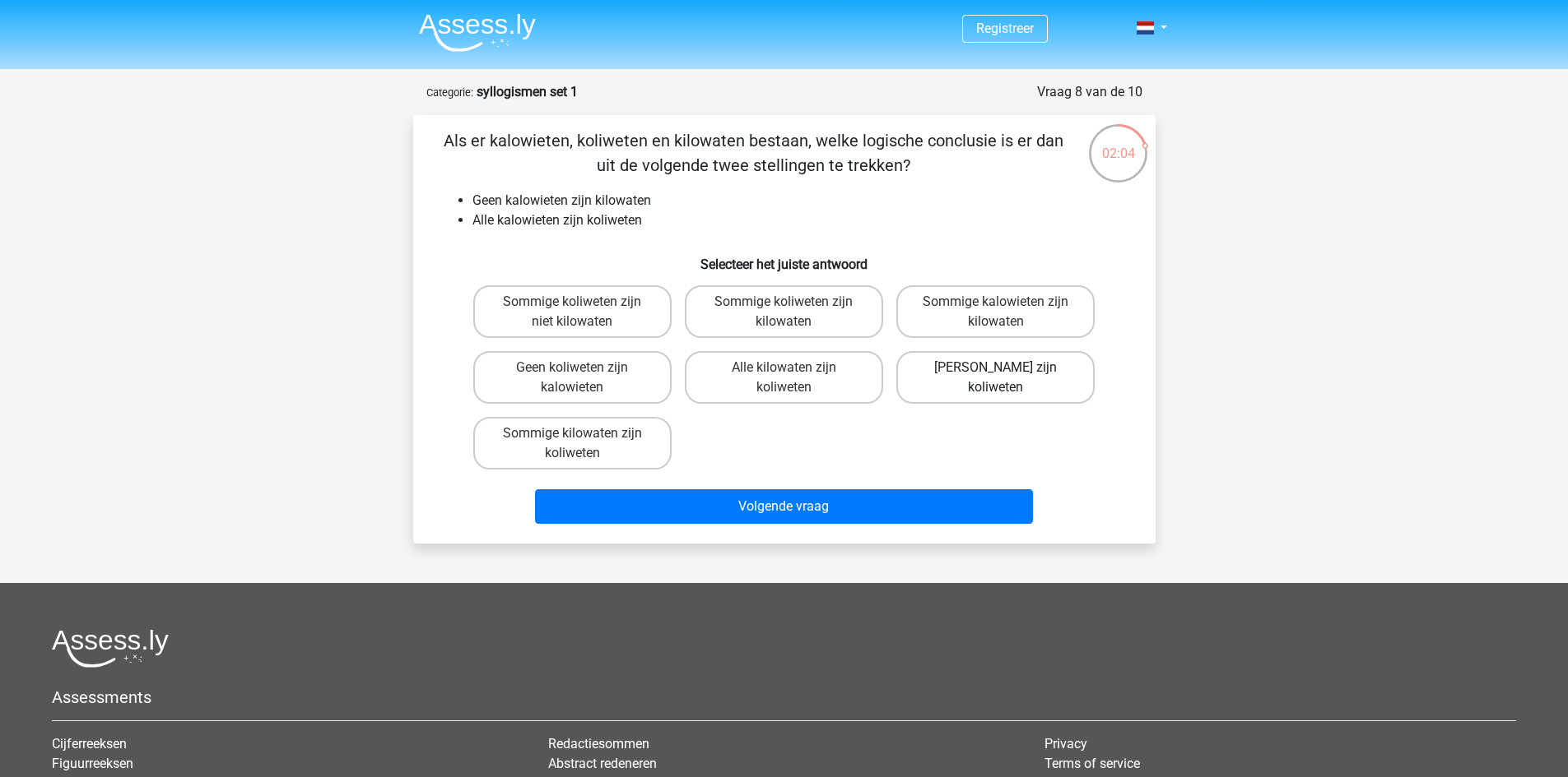
click at [1058, 384] on label "Geen kilowaten zijn koliweten" at bounding box center [996, 377] width 199 height 52
click at [1007, 378] on input "Geen kilowaten zijn koliweten" at bounding box center [1000, 373] width 10 height 10
radio input "true"
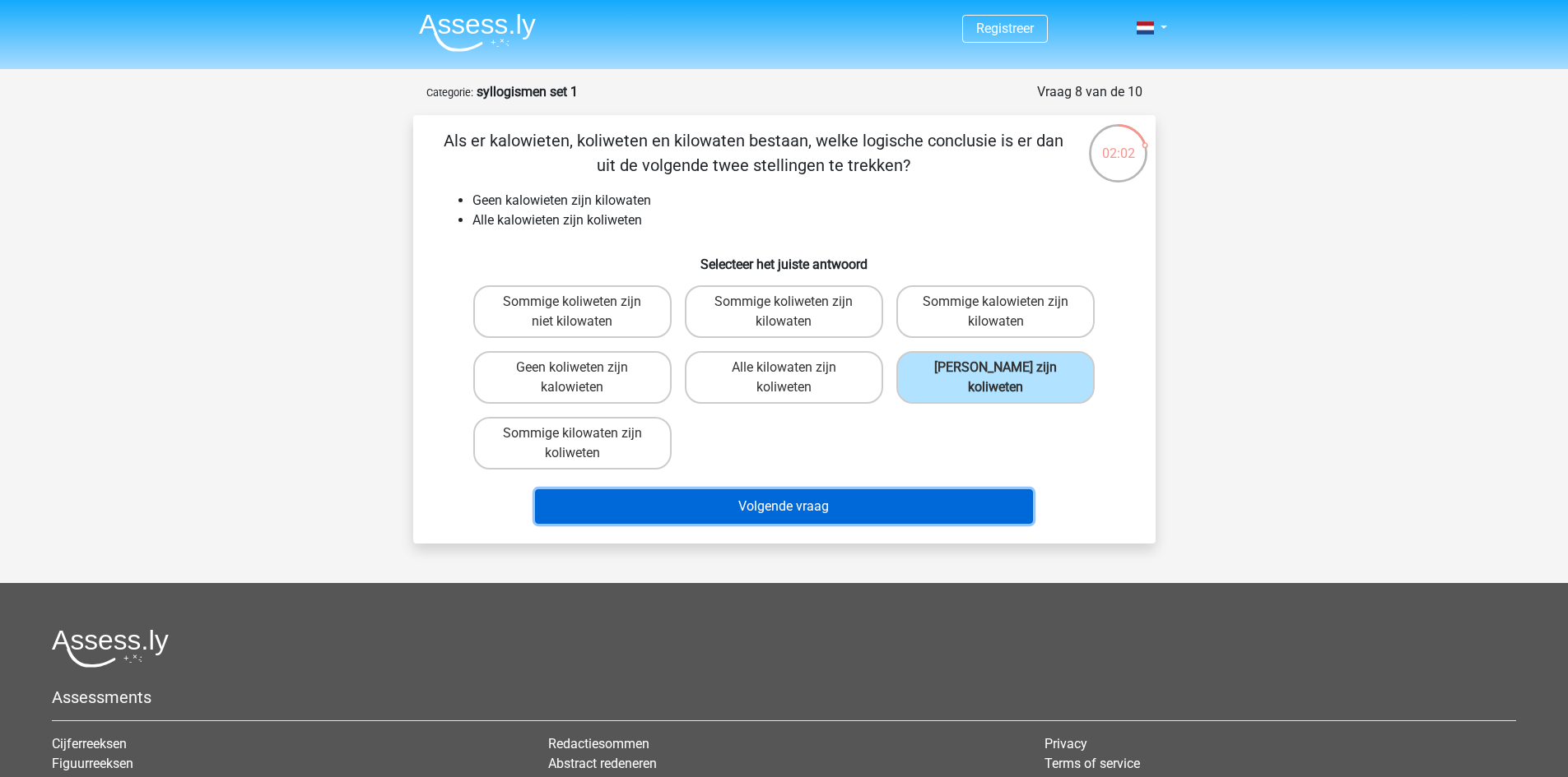
click at [940, 499] on button "Volgende vraag" at bounding box center [784, 506] width 498 height 35
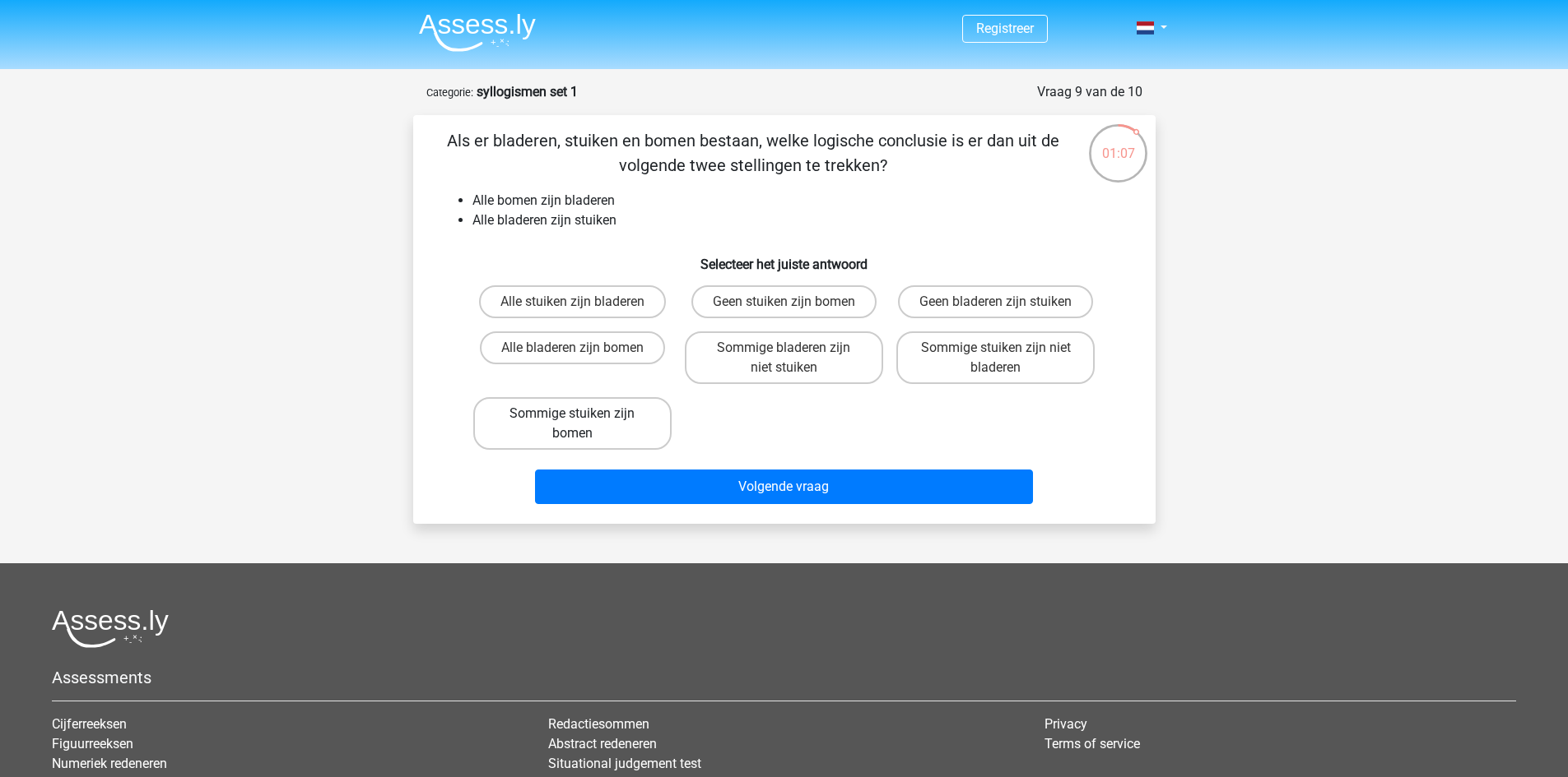
click at [612, 410] on label "Sommige stuiken zijn bomen" at bounding box center [572, 423] width 199 height 52
click at [583, 414] on input "Sommige stuiken zijn bomen" at bounding box center [577, 418] width 10 height 10
radio input "true"
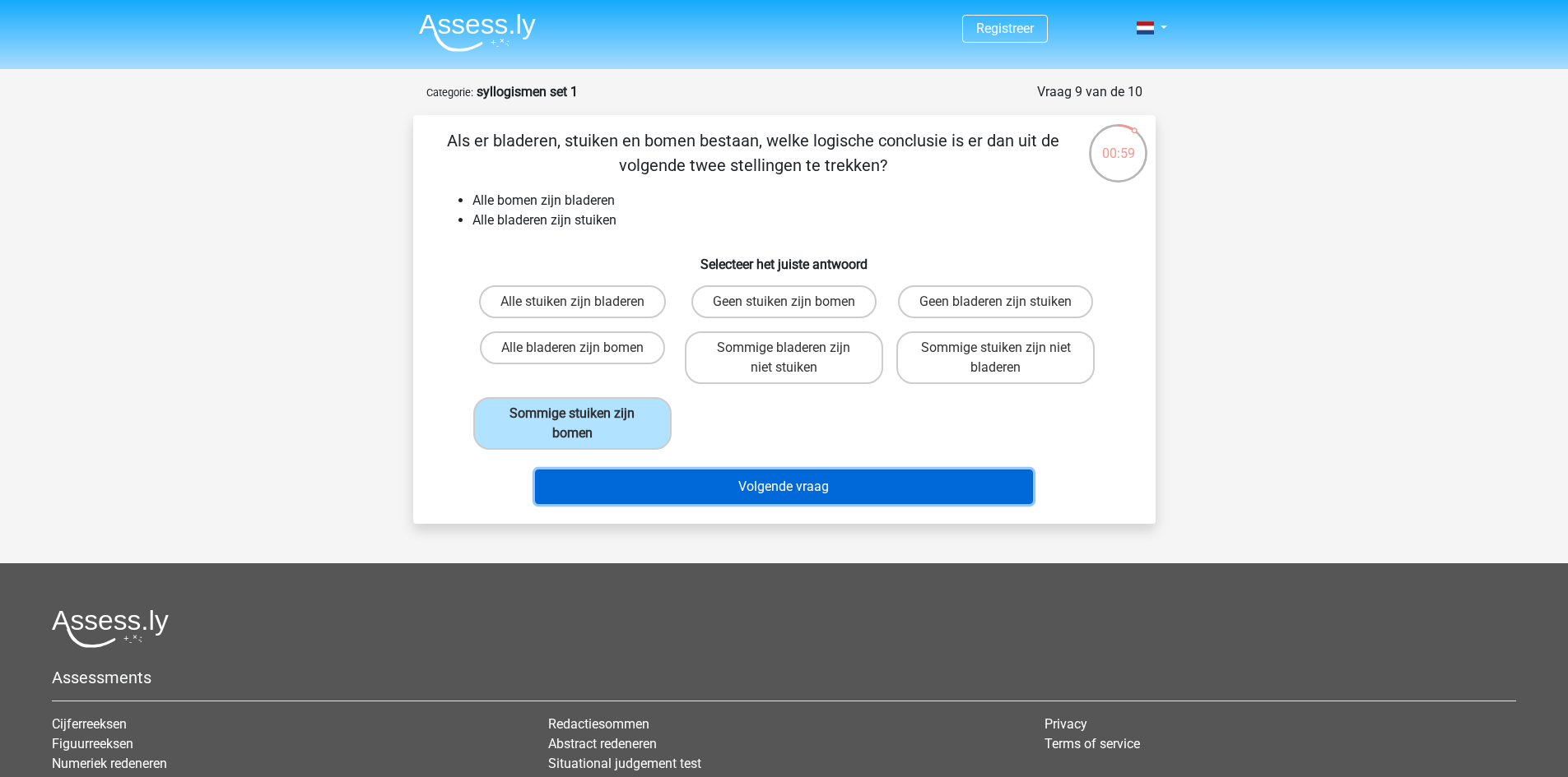
click at [781, 482] on button "Volgende vraag" at bounding box center [784, 487] width 498 height 35
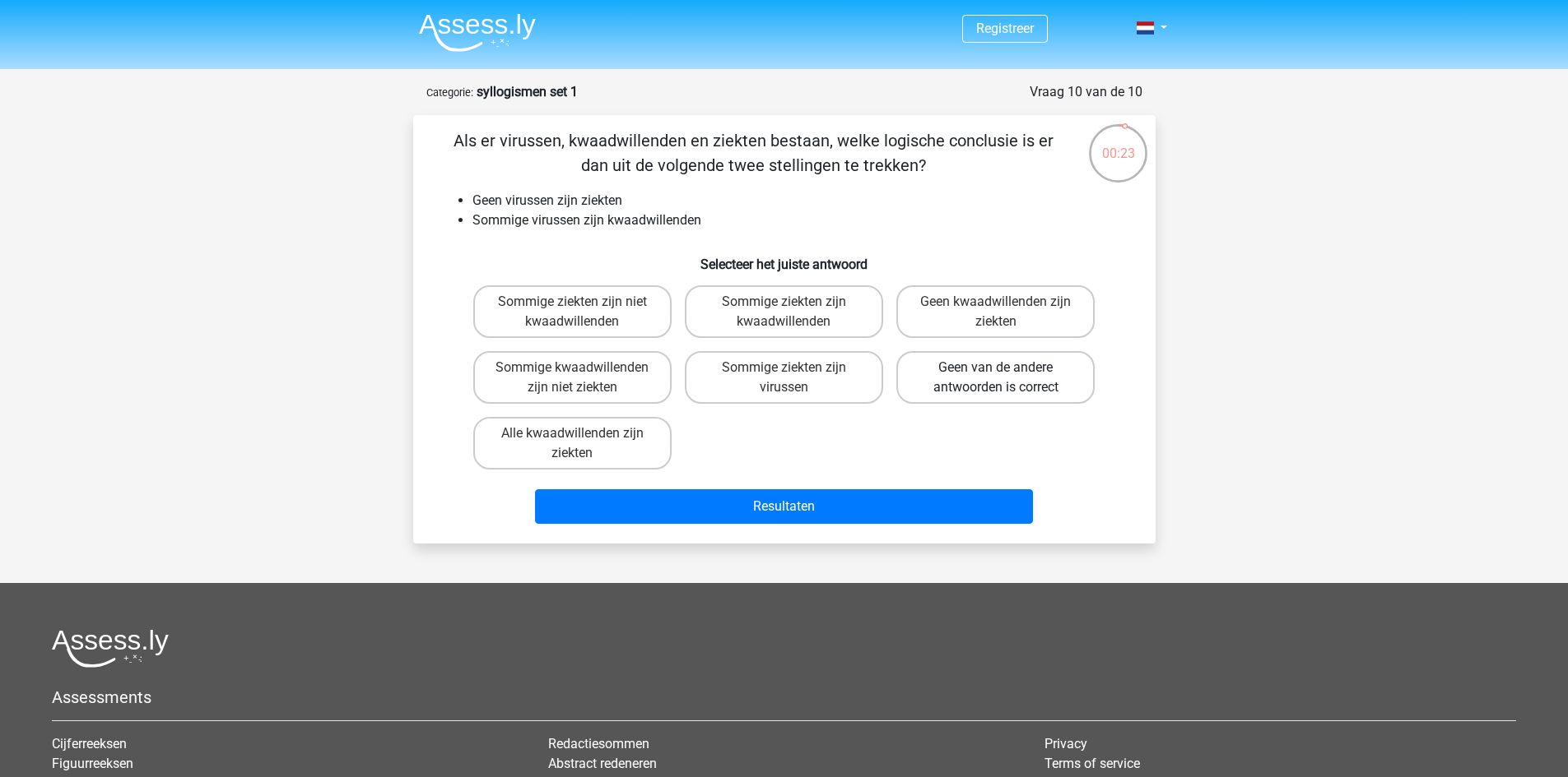
drag, startPoint x: 1014, startPoint y: 376, endPoint x: 999, endPoint y: 394, distance: 23.4
click at [1013, 376] on label "Geen van de andere antwoorden is correct" at bounding box center [996, 377] width 199 height 52
click at [1007, 376] on input "Geen van de andere antwoorden is correct" at bounding box center [1000, 373] width 10 height 10
radio input "true"
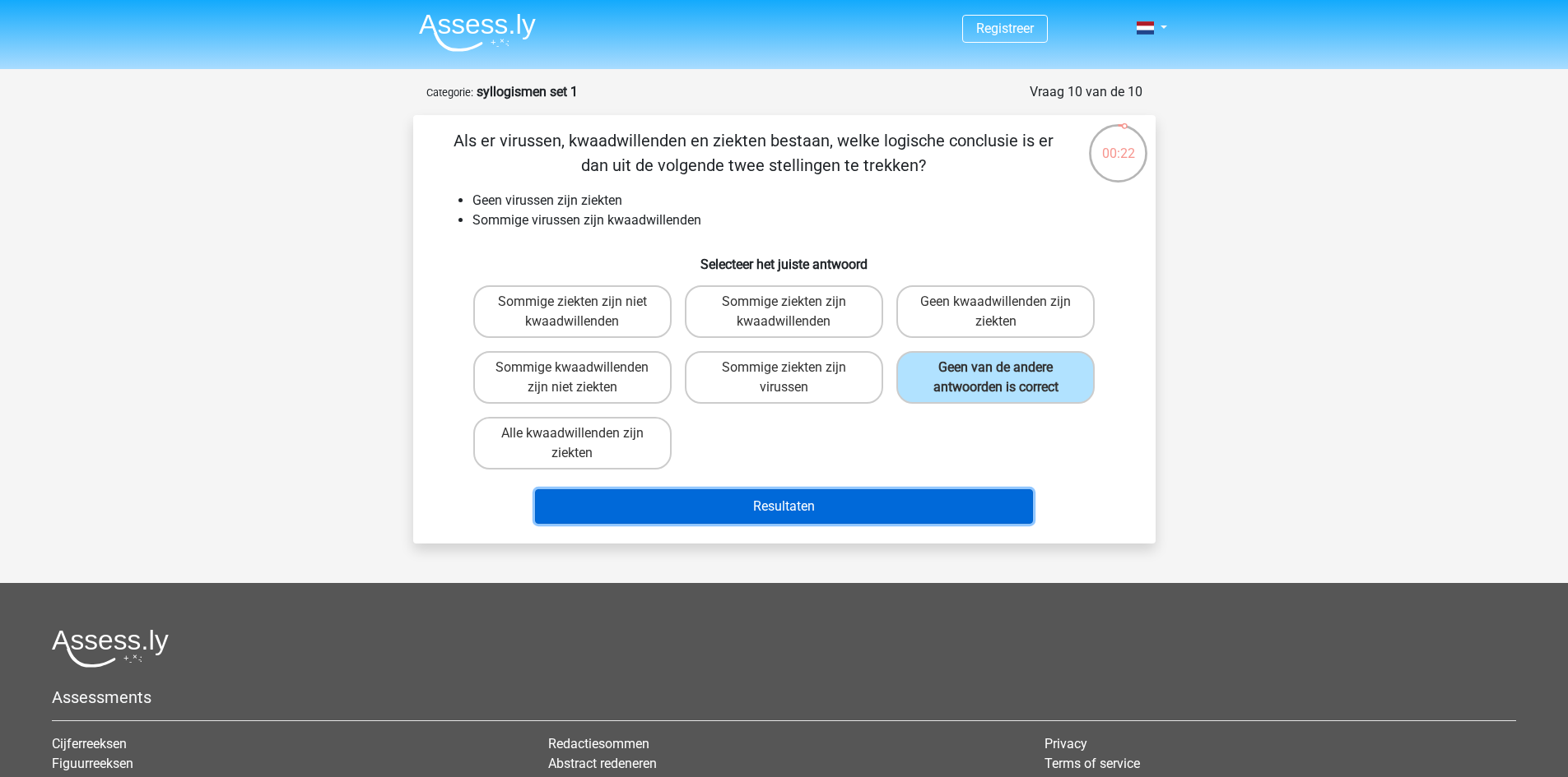
click at [945, 506] on button "Resultaten" at bounding box center [784, 506] width 498 height 35
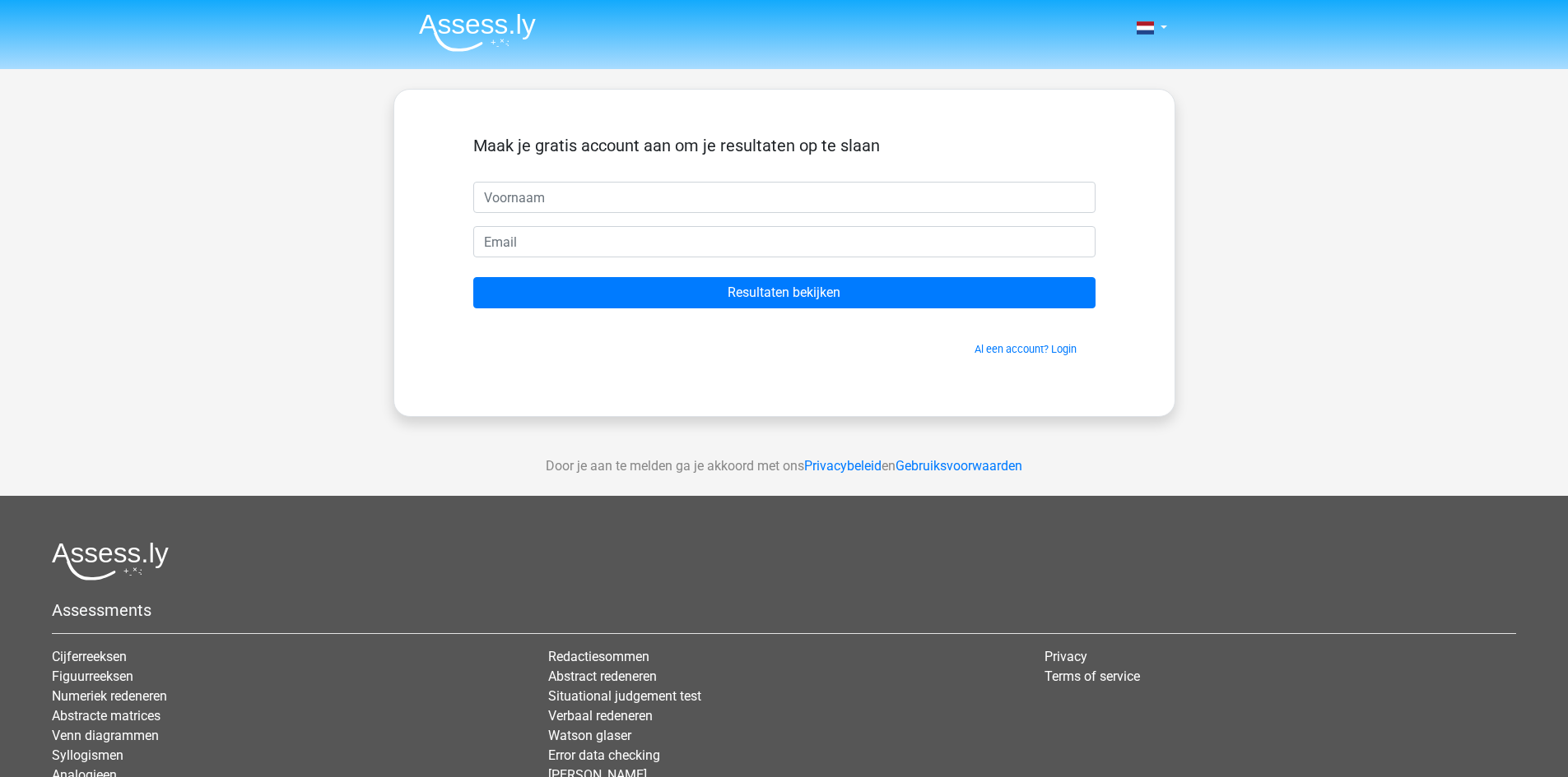
click at [1013, 338] on div "Al een account? Login" at bounding box center [784, 340] width 622 height 36
click at [1013, 347] on link "Al een account? Login" at bounding box center [1025, 348] width 102 height 12
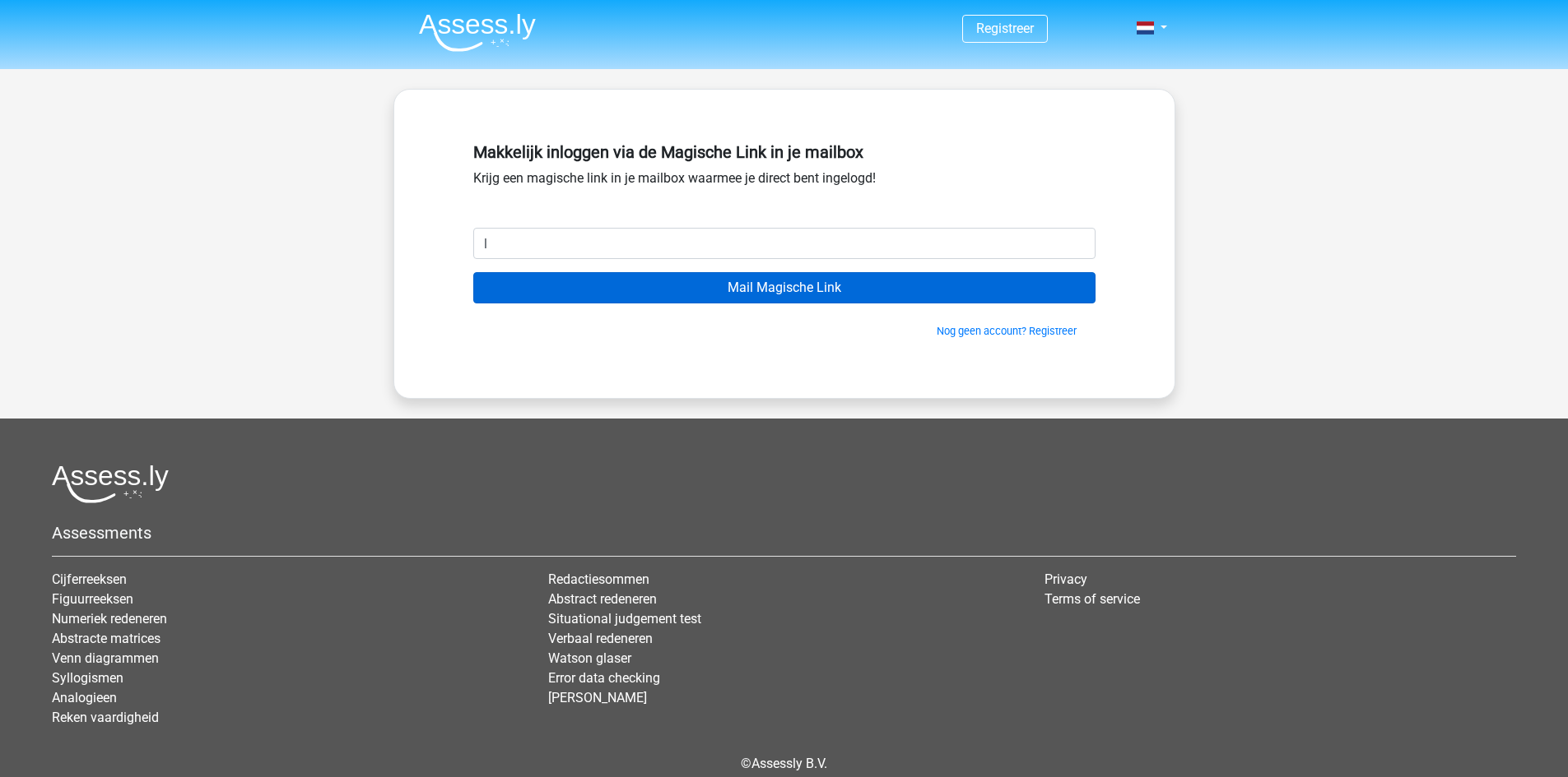
type input "[EMAIL_ADDRESS][DOMAIN_NAME]"
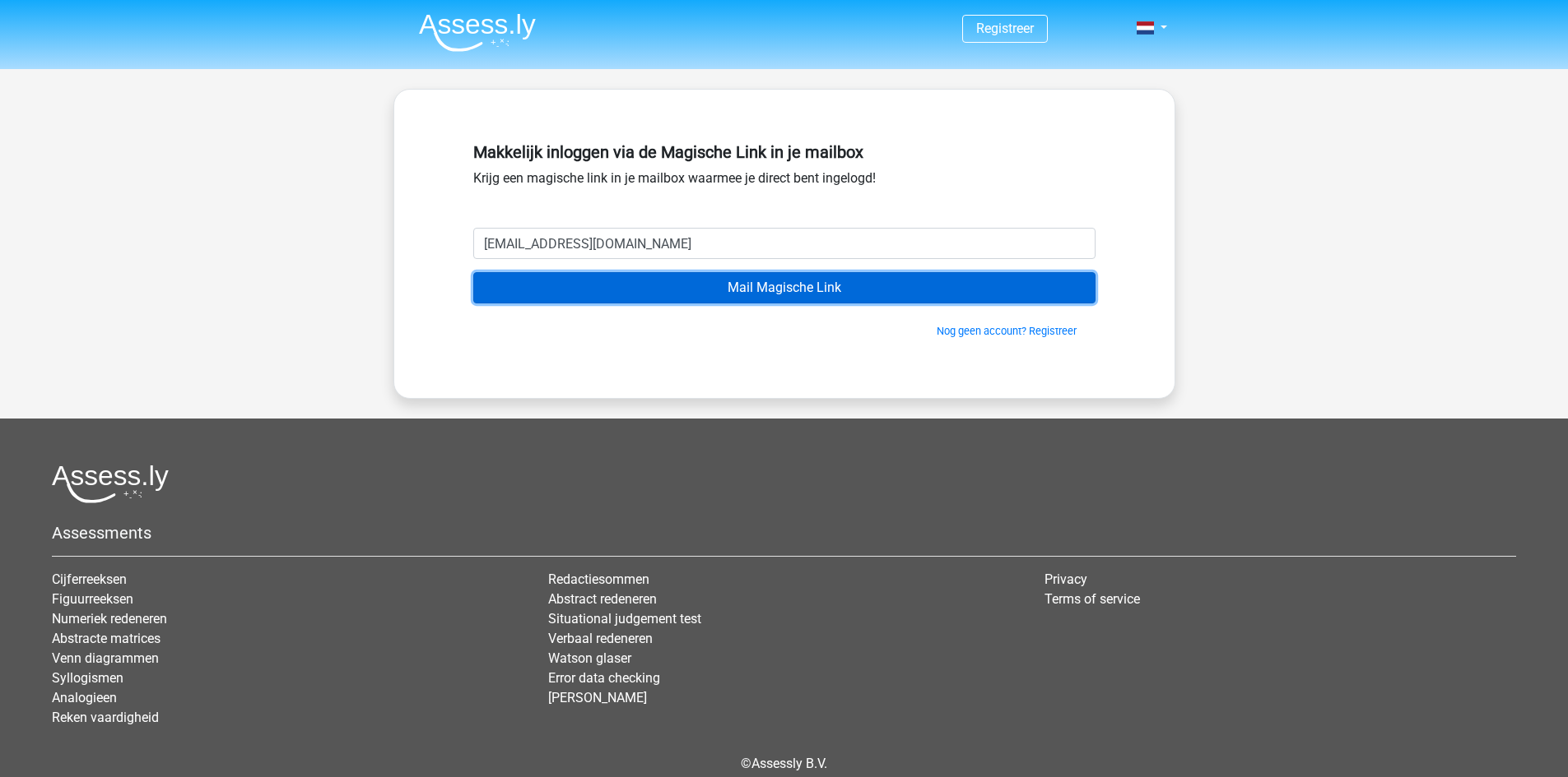
click at [654, 290] on input "Mail Magische Link" at bounding box center [784, 287] width 622 height 31
